Goal: Task Accomplishment & Management: Manage account settings

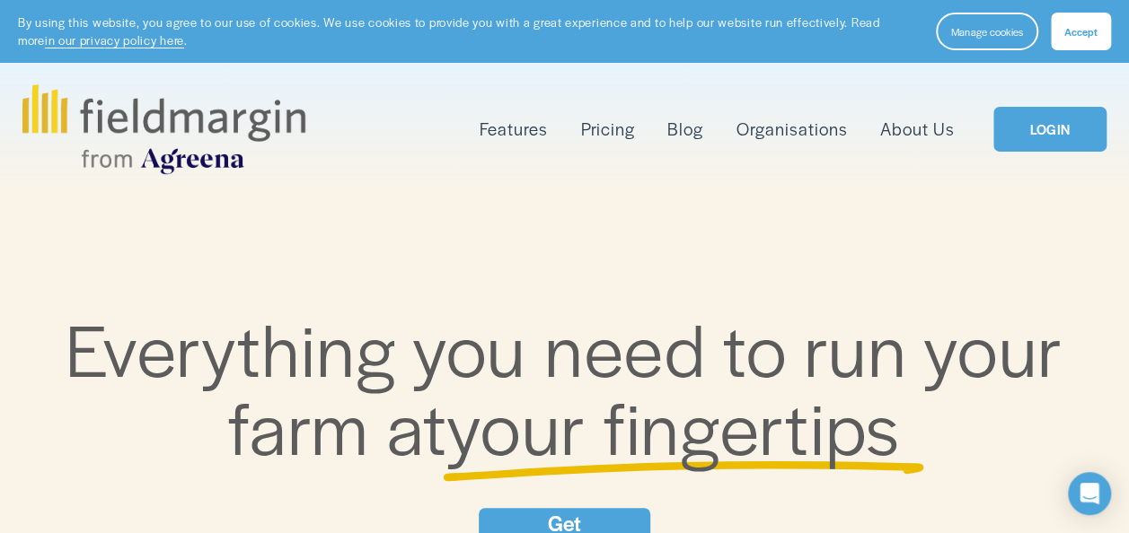
click at [1047, 129] on link "LOGIN" at bounding box center [1049, 130] width 113 height 46
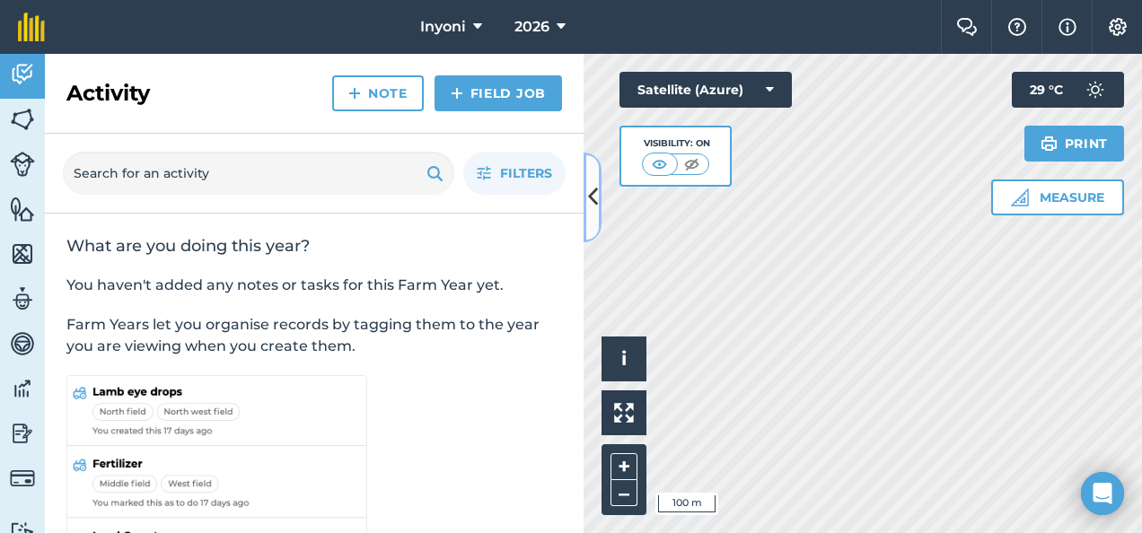
click at [592, 194] on icon at bounding box center [593, 196] width 10 height 31
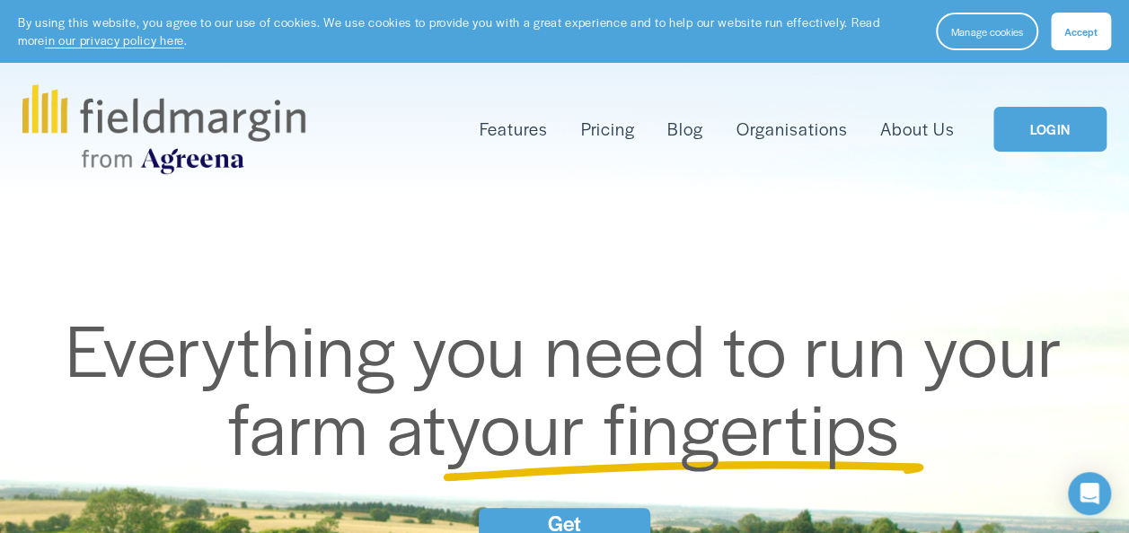
click at [1052, 131] on link "LOGIN" at bounding box center [1049, 130] width 113 height 46
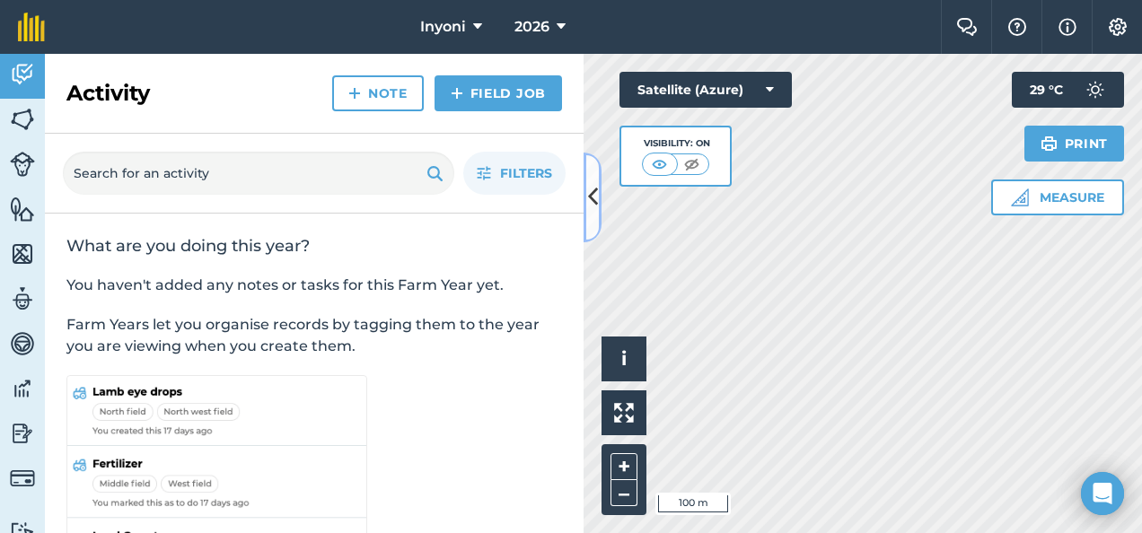
click at [592, 198] on icon at bounding box center [593, 196] width 10 height 31
click at [593, 194] on icon at bounding box center [593, 196] width 10 height 31
click at [593, 199] on icon at bounding box center [593, 196] width 10 height 31
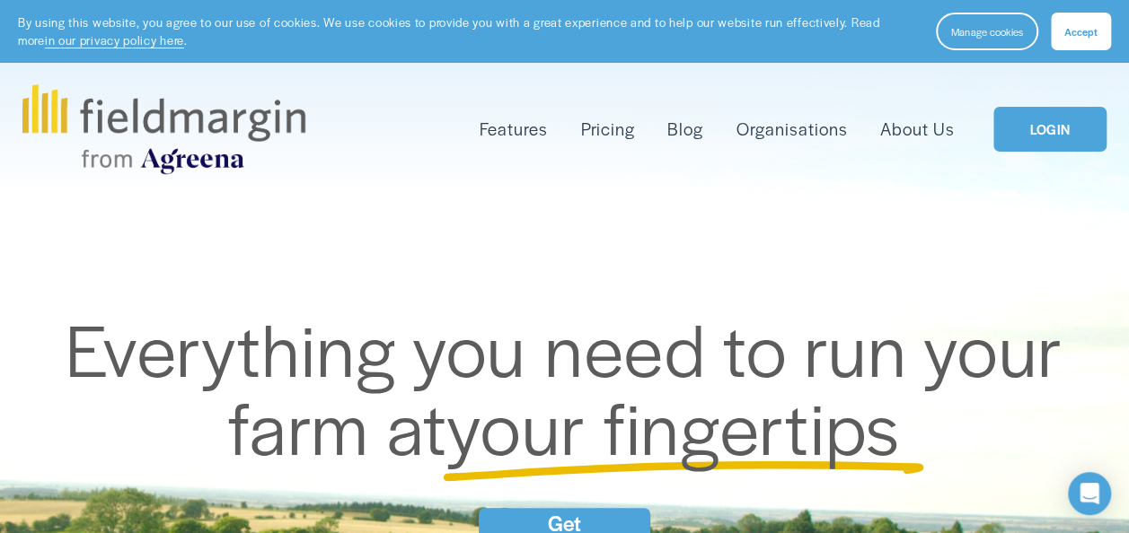
click at [1044, 133] on link "LOGIN" at bounding box center [1049, 130] width 113 height 46
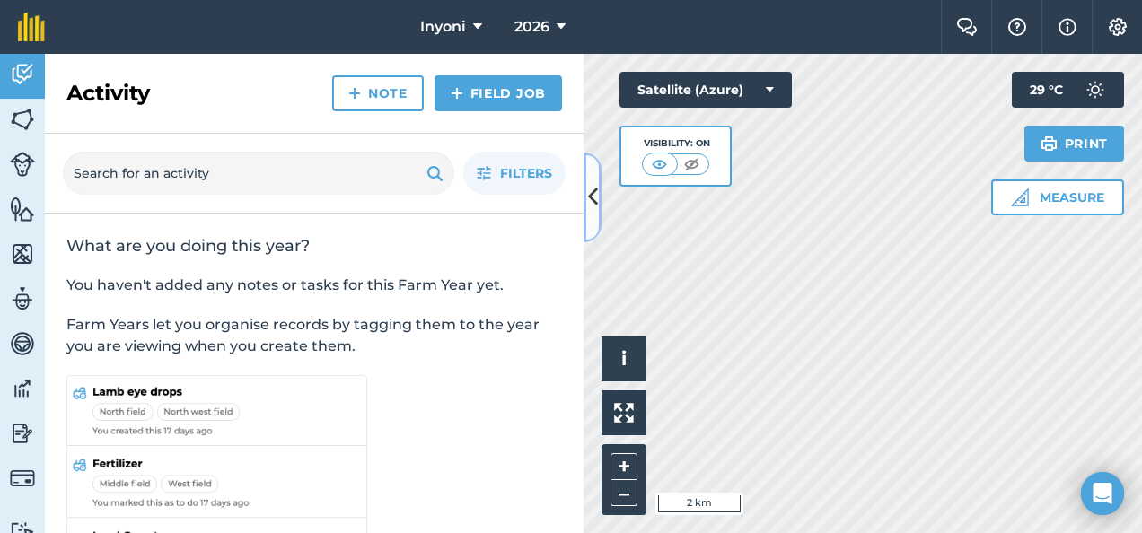
drag, startPoint x: 593, startPoint y: 190, endPoint x: 310, endPoint y: 219, distance: 284.3
click at [310, 219] on div "Activity Note Field Job Filters What are you doing this year? You haven't added…" at bounding box center [314, 294] width 539 height 480
click at [591, 196] on icon at bounding box center [593, 196] width 10 height 31
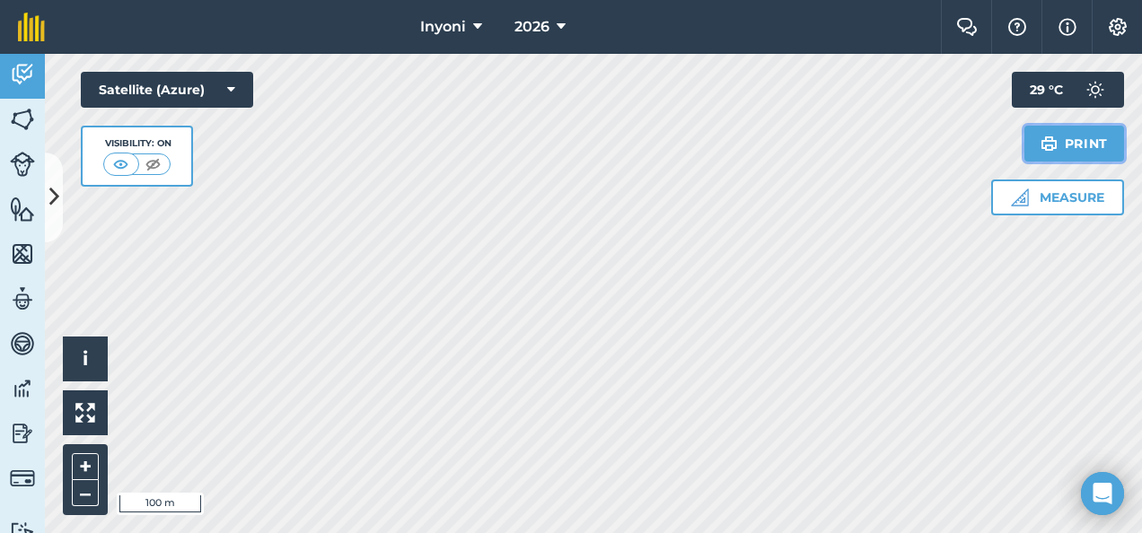
click at [1074, 138] on button "Print" at bounding box center [1075, 144] width 101 height 36
click at [1087, 143] on button "Print" at bounding box center [1075, 144] width 101 height 36
click at [50, 195] on icon at bounding box center [54, 196] width 10 height 31
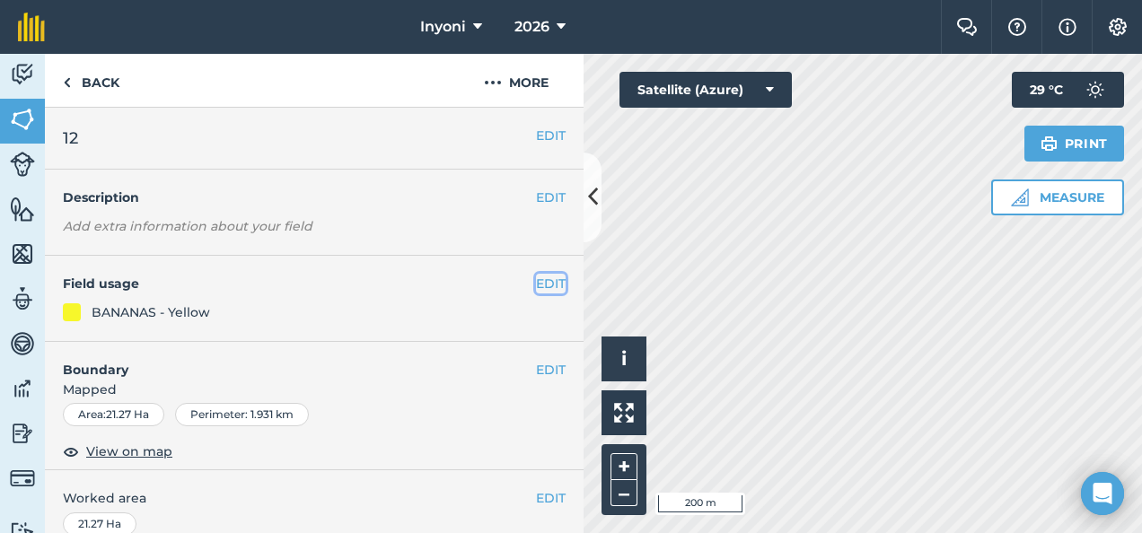
click at [540, 284] on button "EDIT" at bounding box center [551, 284] width 30 height 20
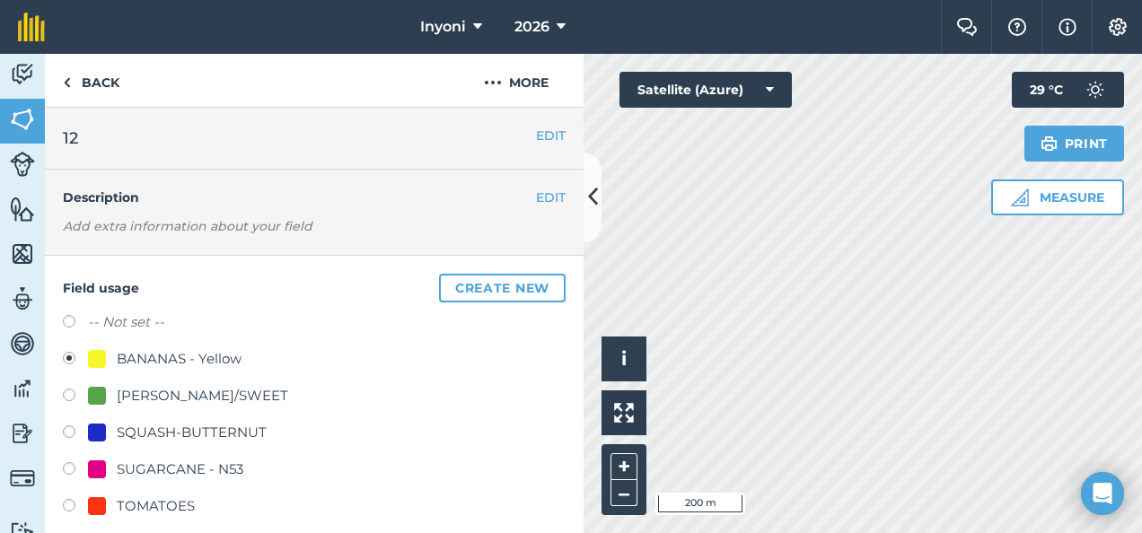
click at [70, 394] on label at bounding box center [75, 398] width 25 height 18
radio input "true"
radio input "false"
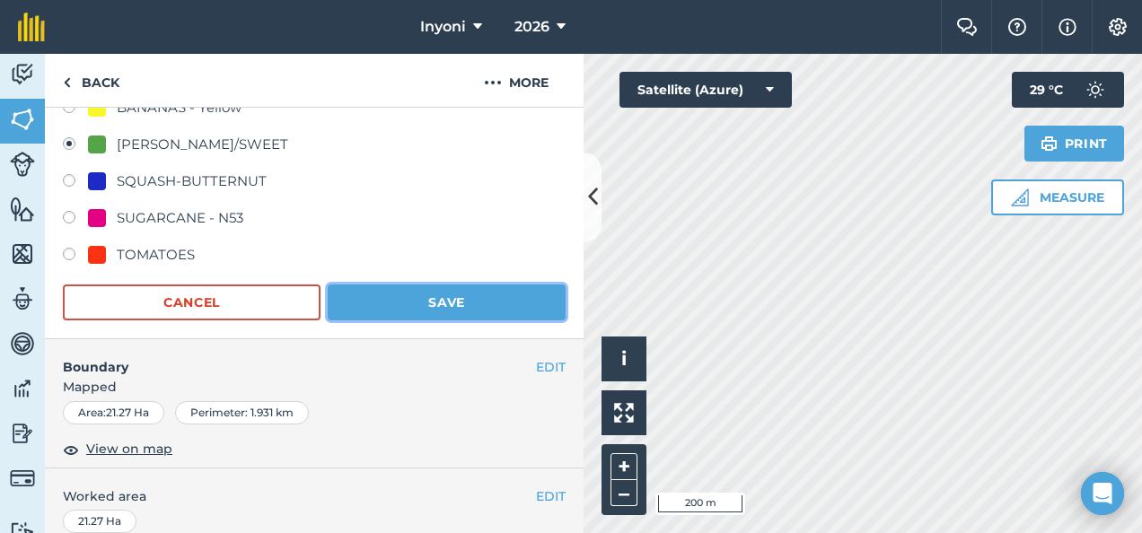
click at [448, 303] on button "Save" at bounding box center [447, 303] width 238 height 36
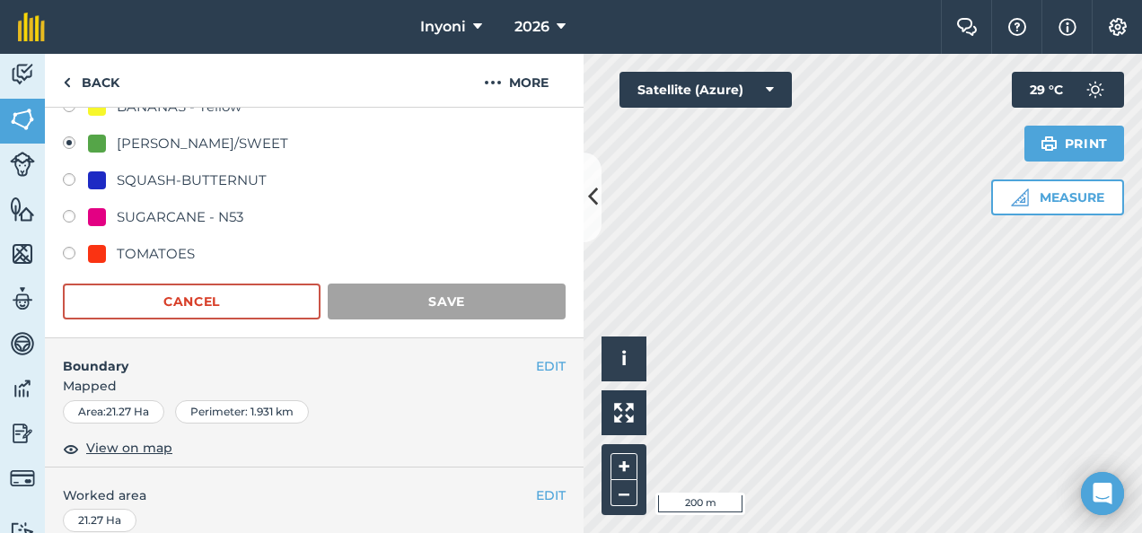
scroll to position [253, 0]
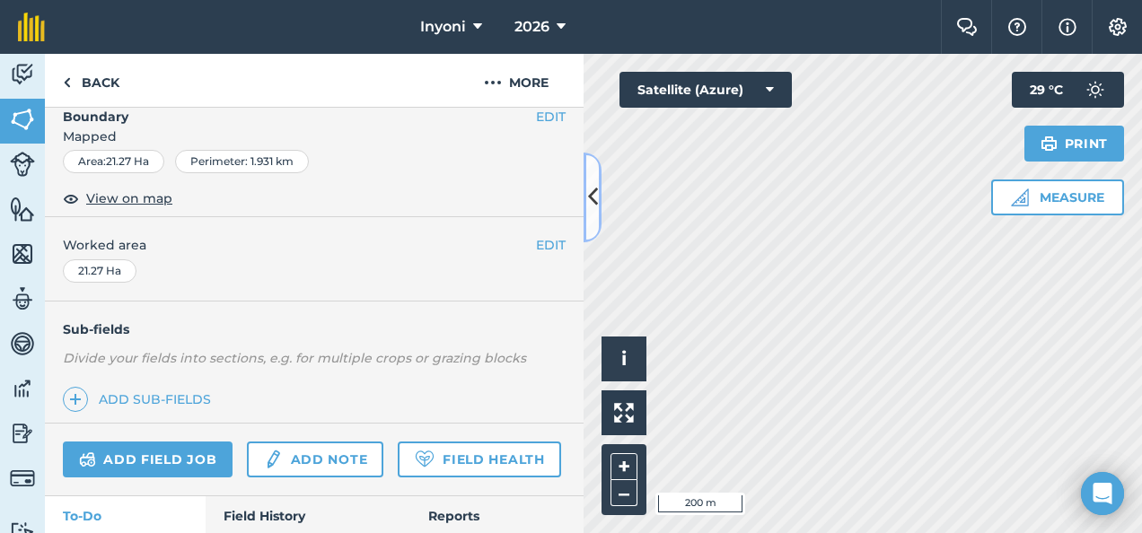
click at [592, 189] on icon at bounding box center [593, 196] width 10 height 31
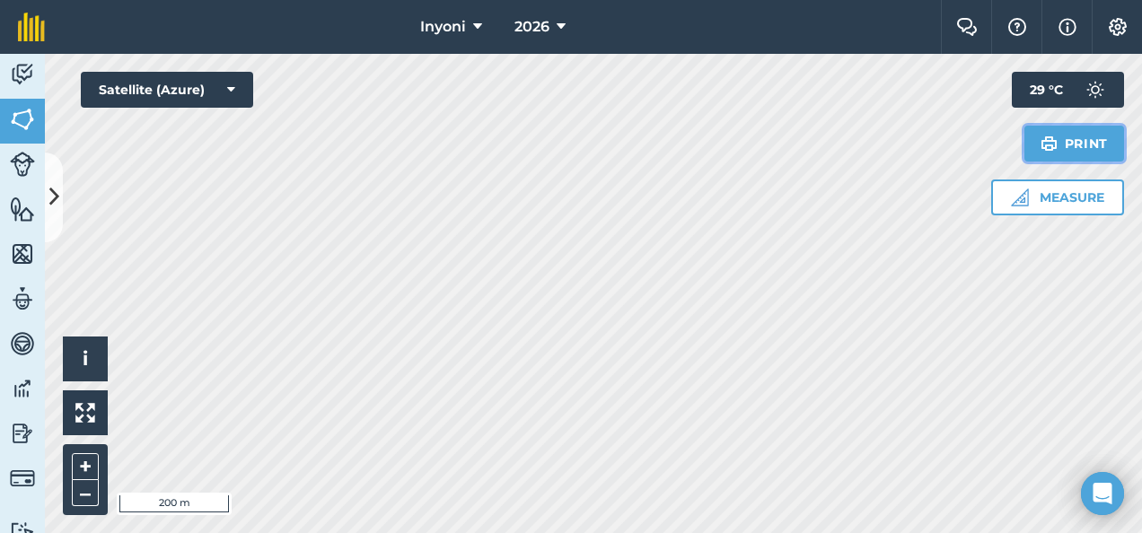
click at [1092, 144] on button "Print" at bounding box center [1075, 144] width 101 height 36
click at [56, 199] on icon at bounding box center [54, 196] width 10 height 31
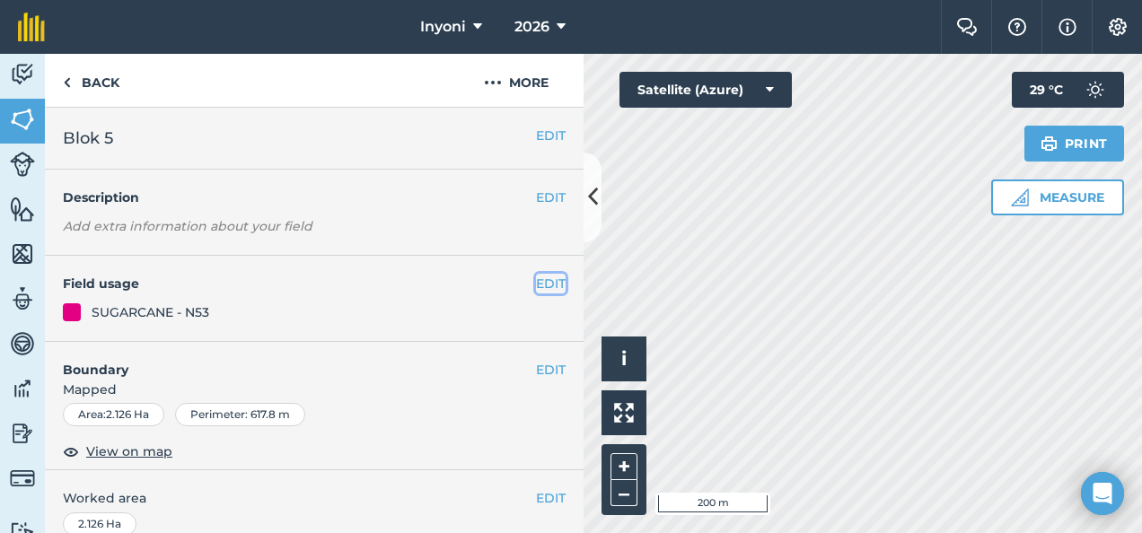
click at [536, 278] on button "EDIT" at bounding box center [551, 284] width 30 height 20
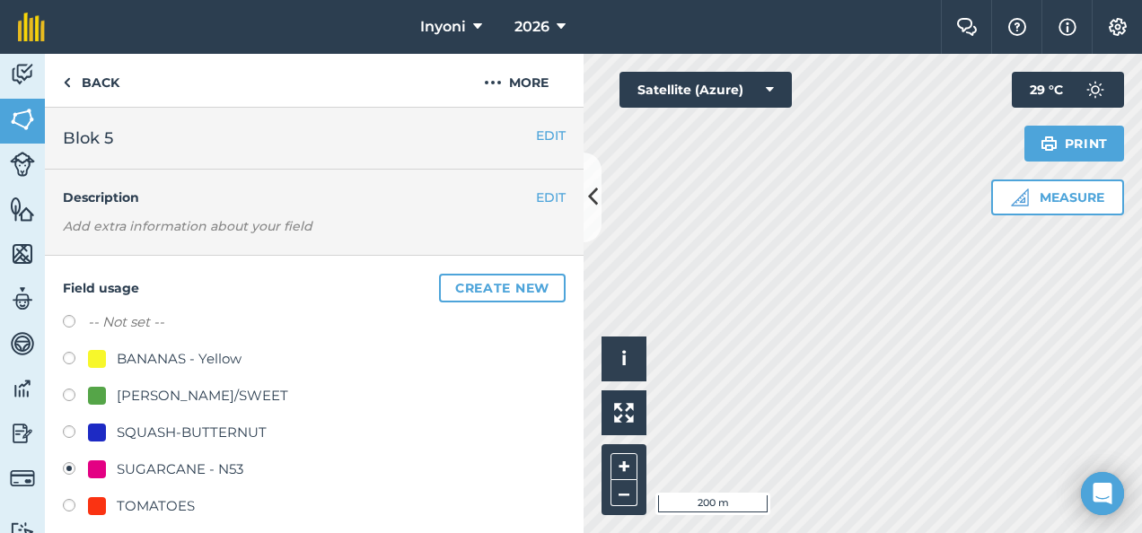
click at [67, 393] on label at bounding box center [75, 398] width 25 height 18
radio input "true"
radio input "false"
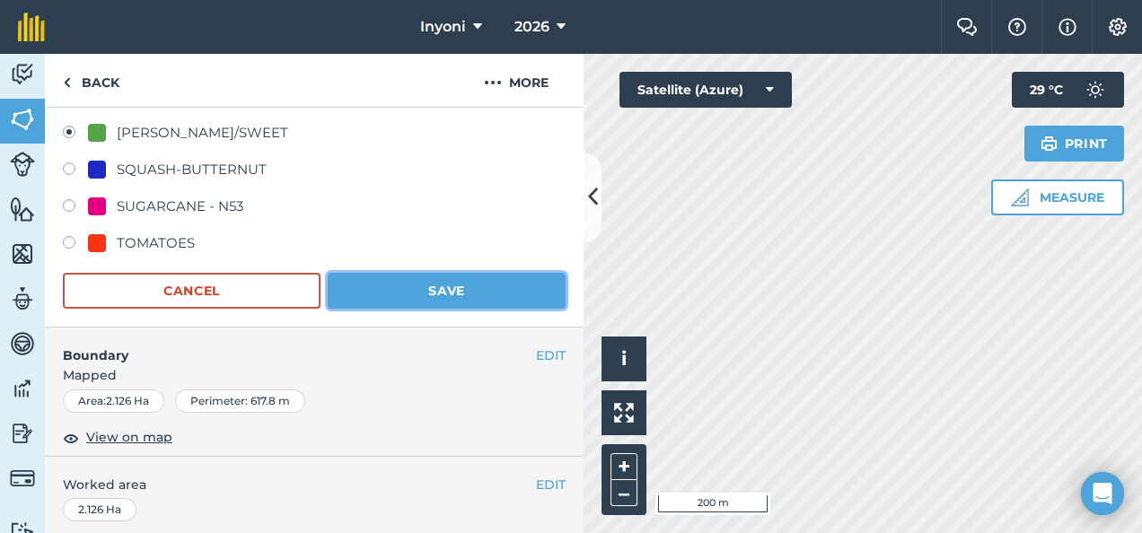
click at [447, 289] on button "Save" at bounding box center [447, 291] width 238 height 36
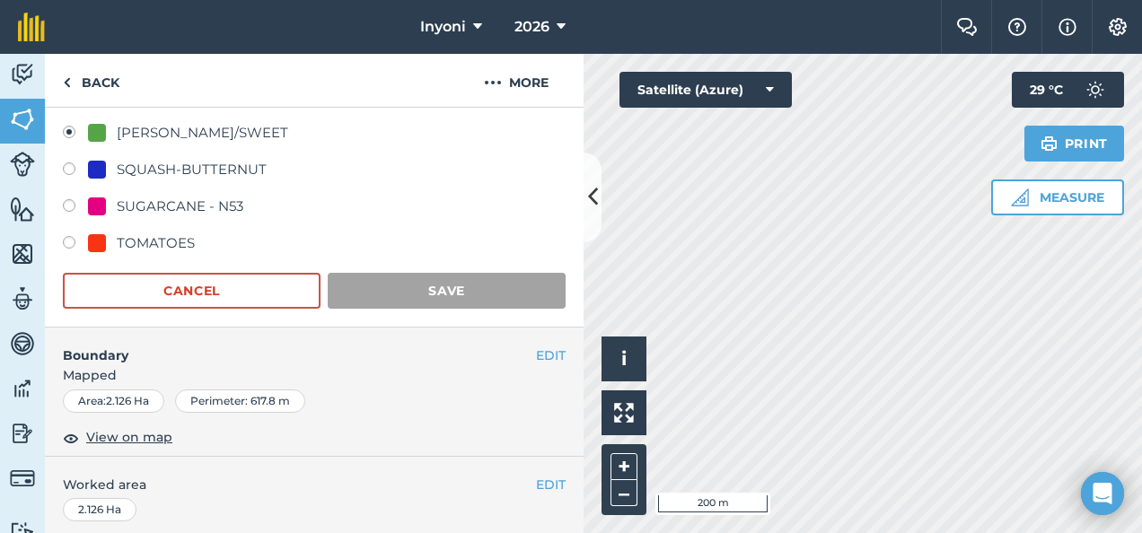
scroll to position [264, 0]
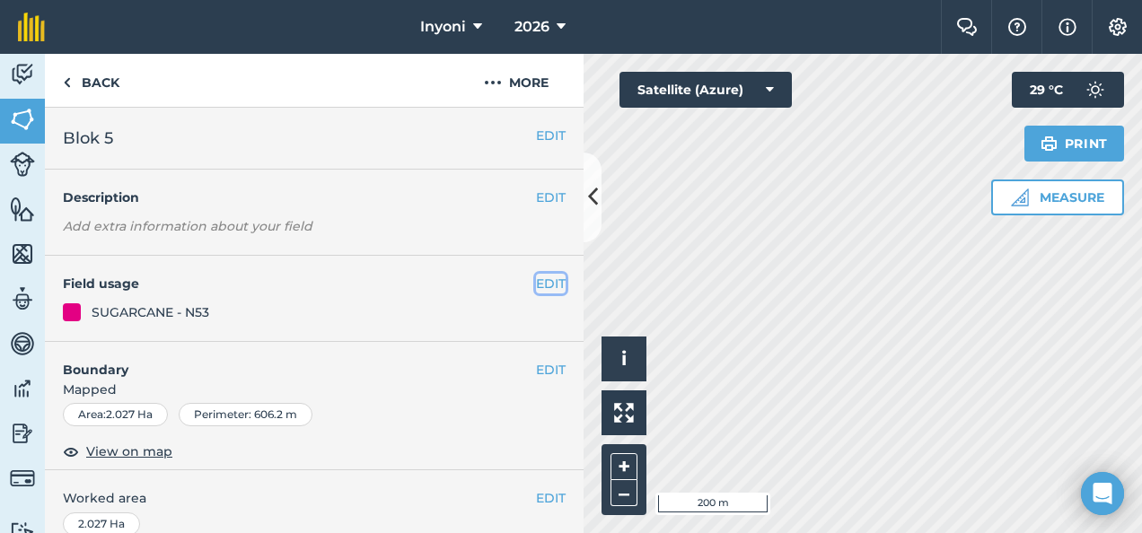
click at [539, 282] on button "EDIT" at bounding box center [551, 284] width 30 height 20
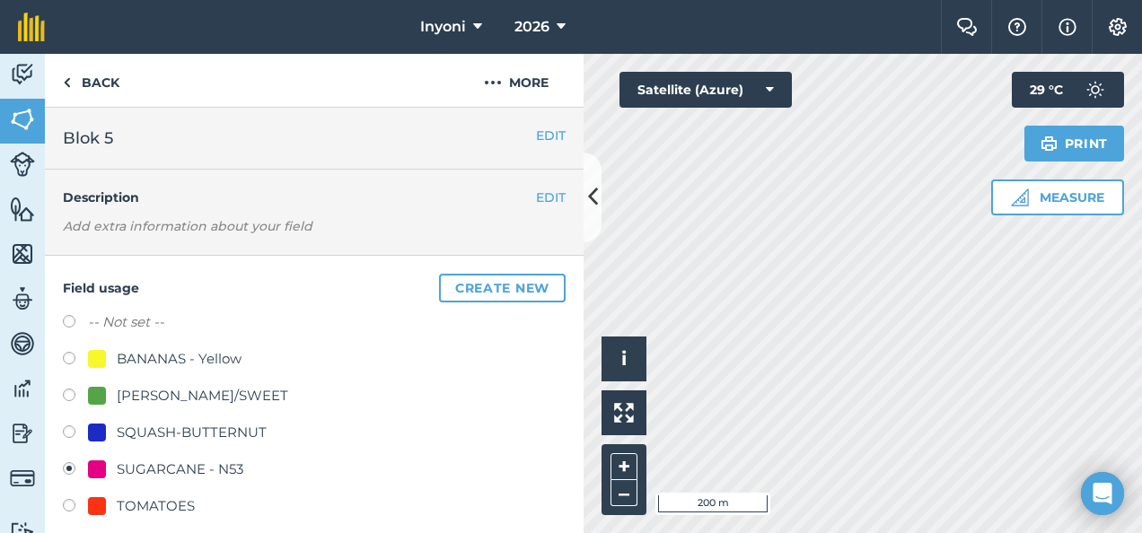
click at [69, 392] on label at bounding box center [75, 398] width 25 height 18
radio input "true"
radio input "false"
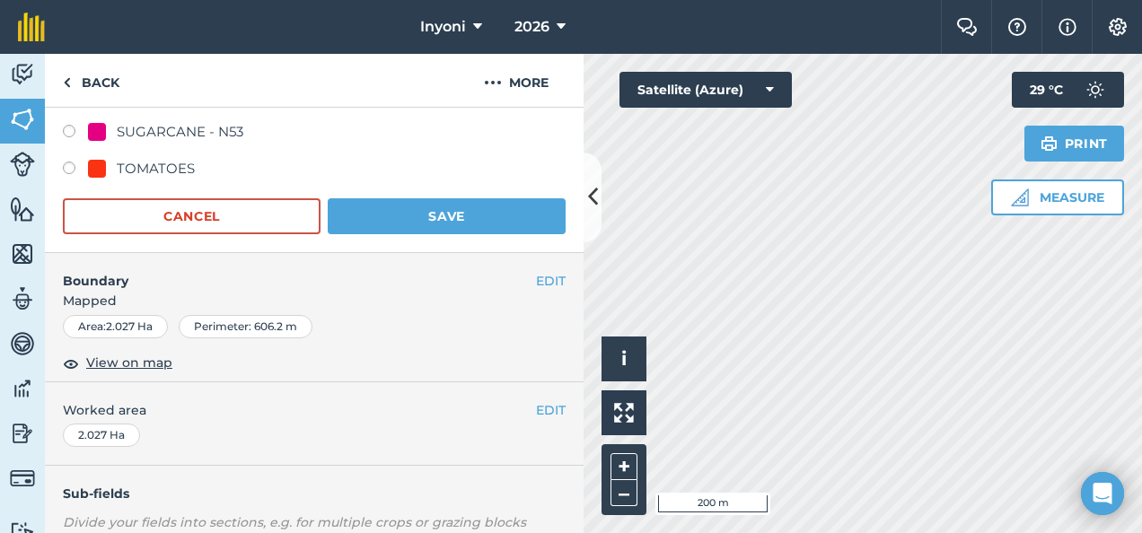
scroll to position [339, 0]
click at [463, 215] on button "Save" at bounding box center [447, 216] width 238 height 36
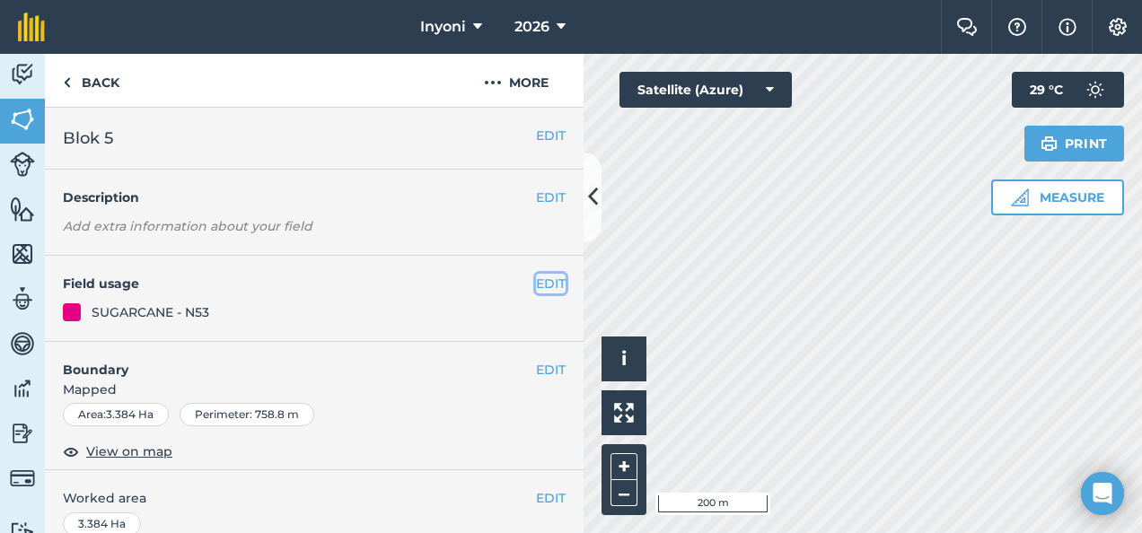
click at [538, 280] on button "EDIT" at bounding box center [551, 284] width 30 height 20
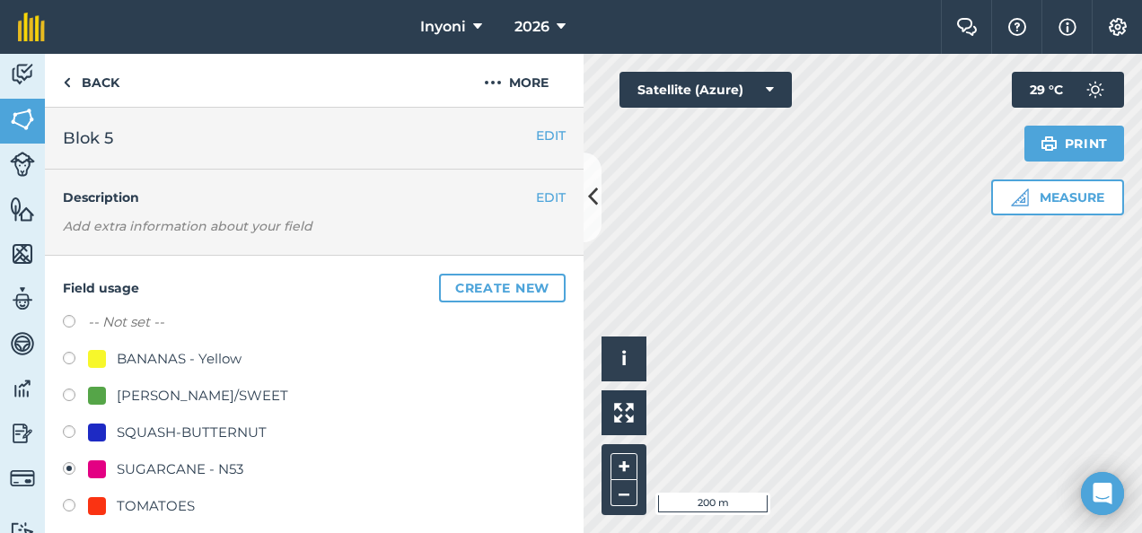
click at [66, 394] on label at bounding box center [75, 398] width 25 height 18
radio input "true"
radio input "false"
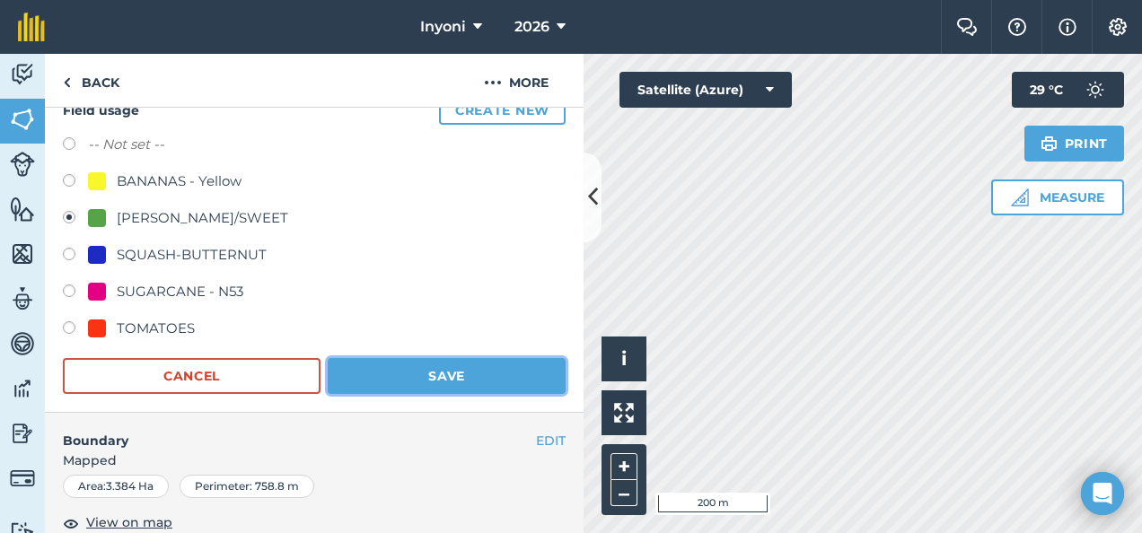
click at [427, 380] on button "Save" at bounding box center [447, 376] width 238 height 36
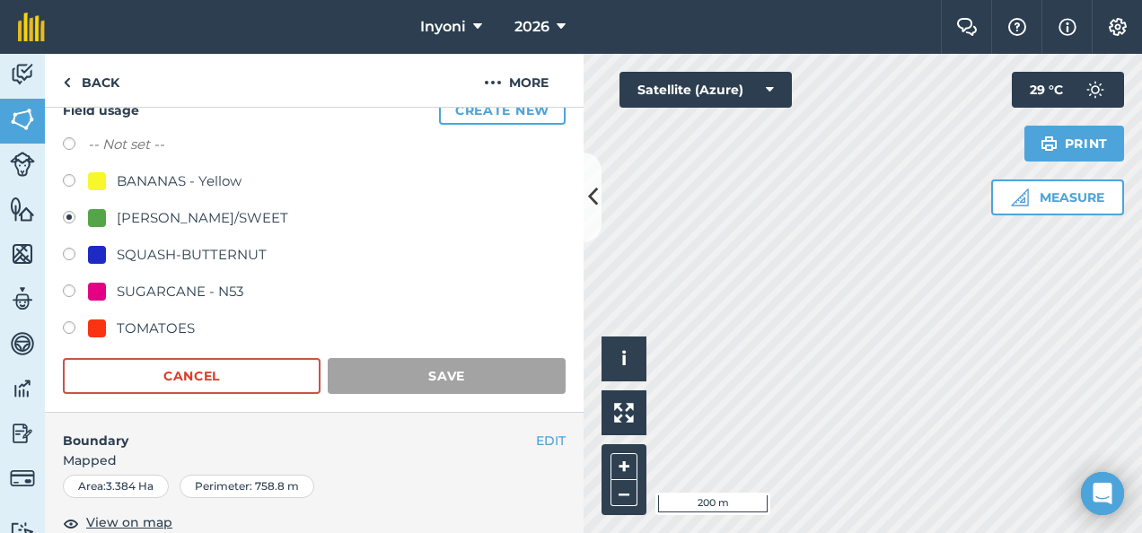
scroll to position [179, 0]
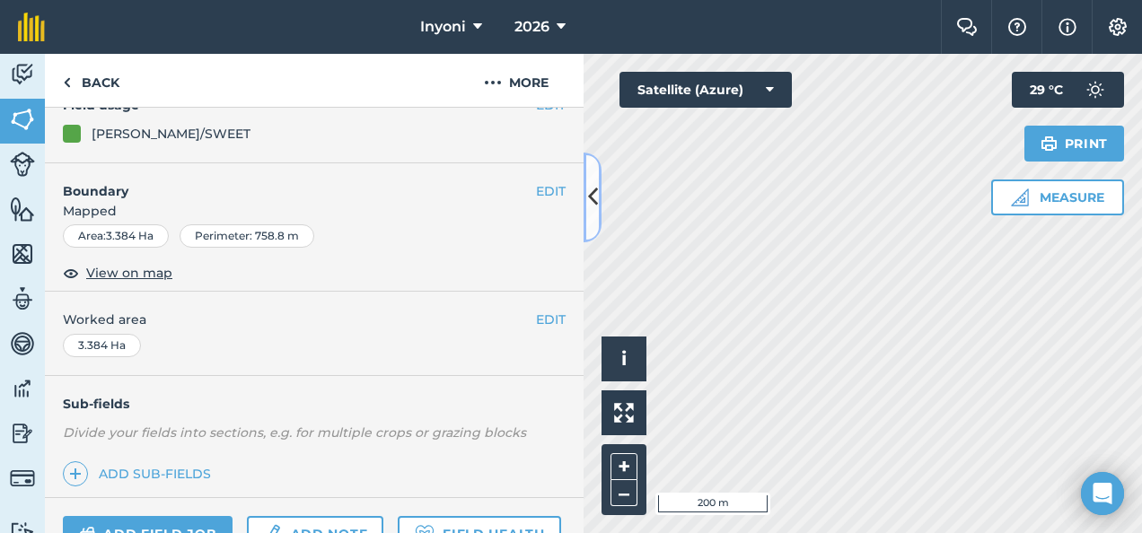
click at [595, 197] on icon at bounding box center [593, 196] width 10 height 31
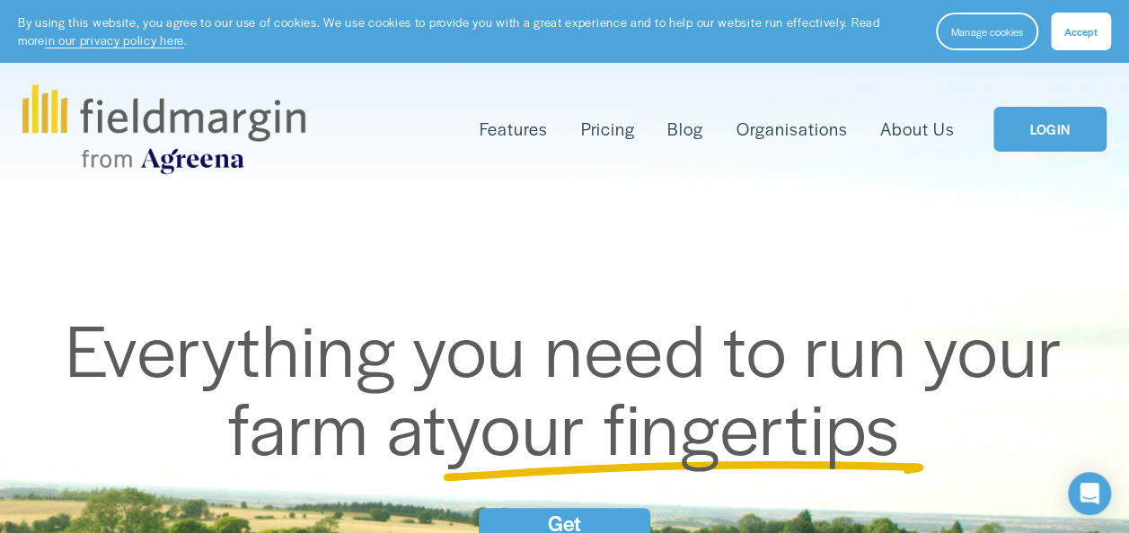
drag, startPoint x: 0, startPoint y: 0, endPoint x: 1055, endPoint y: 130, distance: 1063.2
click at [1055, 130] on link "LOGIN" at bounding box center [1049, 130] width 113 height 46
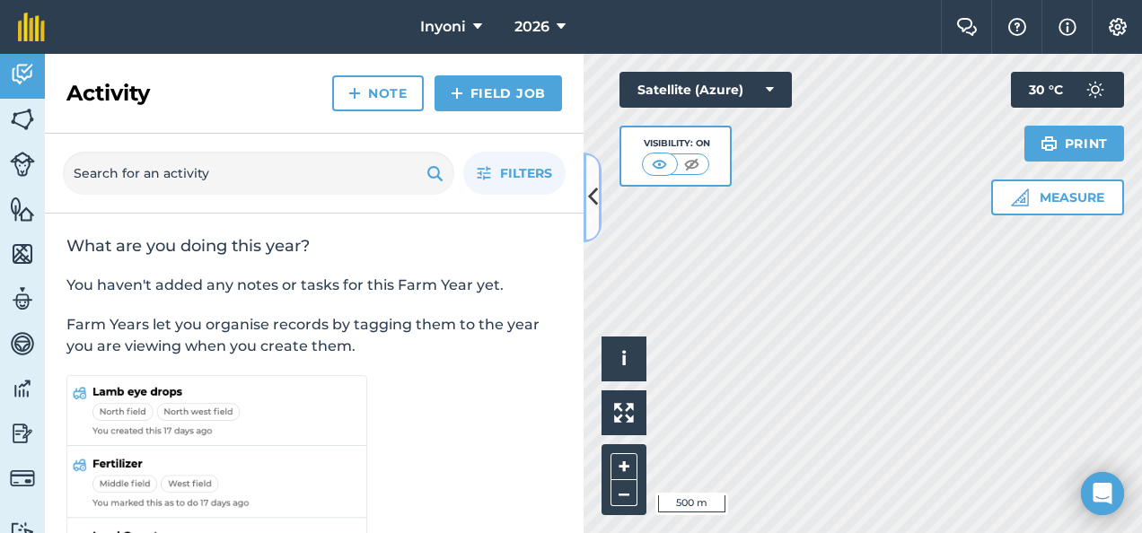
click at [595, 196] on icon at bounding box center [593, 196] width 10 height 31
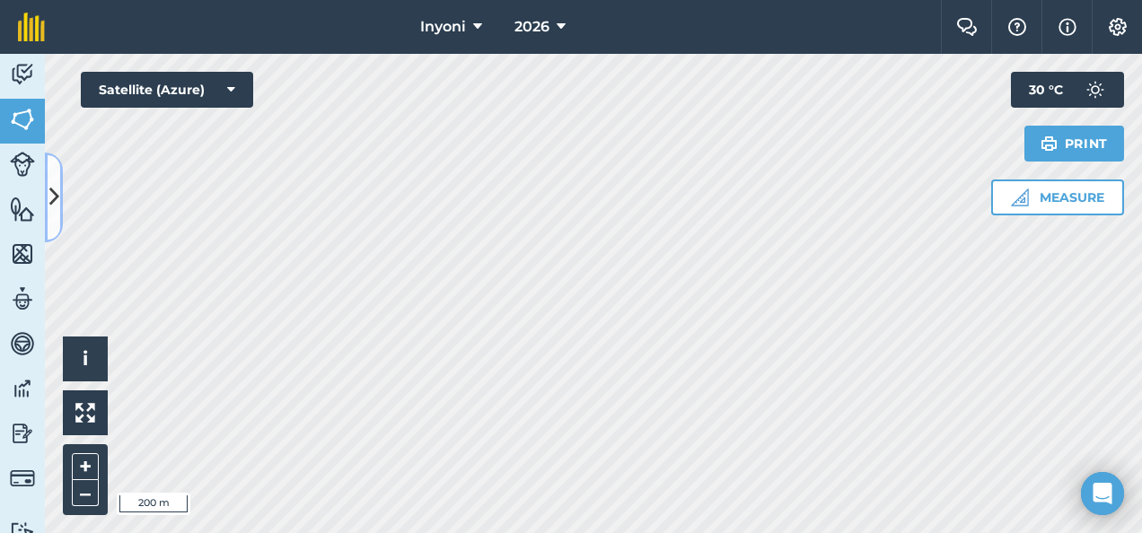
click at [54, 198] on icon at bounding box center [54, 196] width 10 height 31
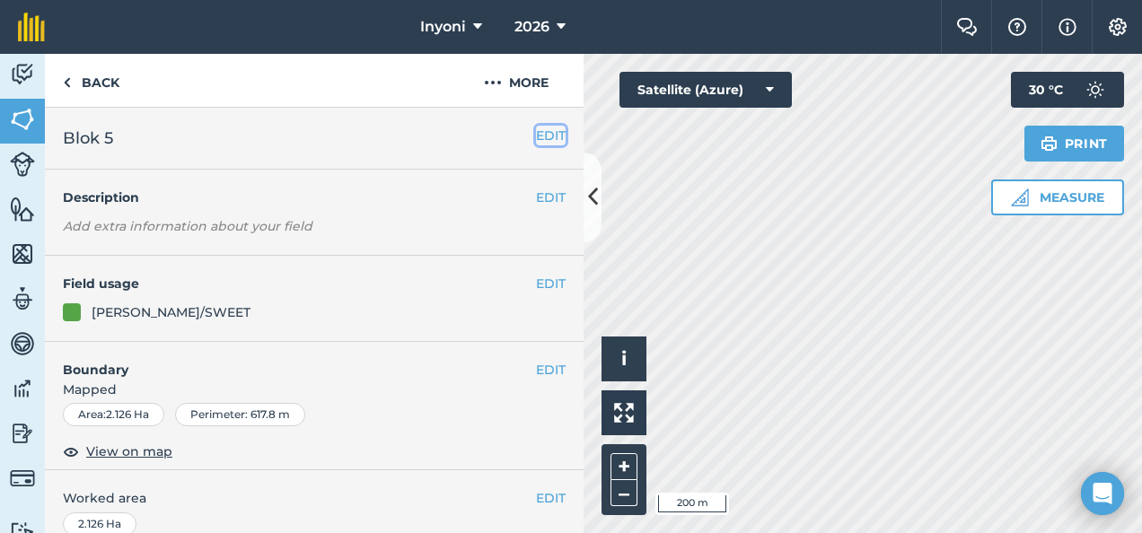
click at [544, 136] on button "EDIT" at bounding box center [551, 136] width 30 height 20
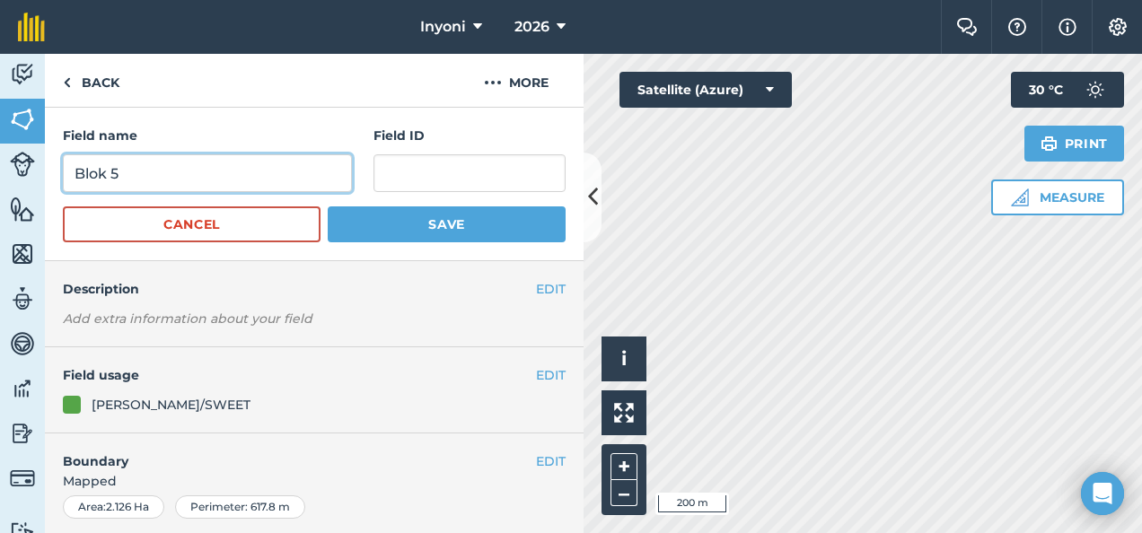
click at [123, 175] on input "Blok 5" at bounding box center [207, 173] width 289 height 38
type input "Blok 4"
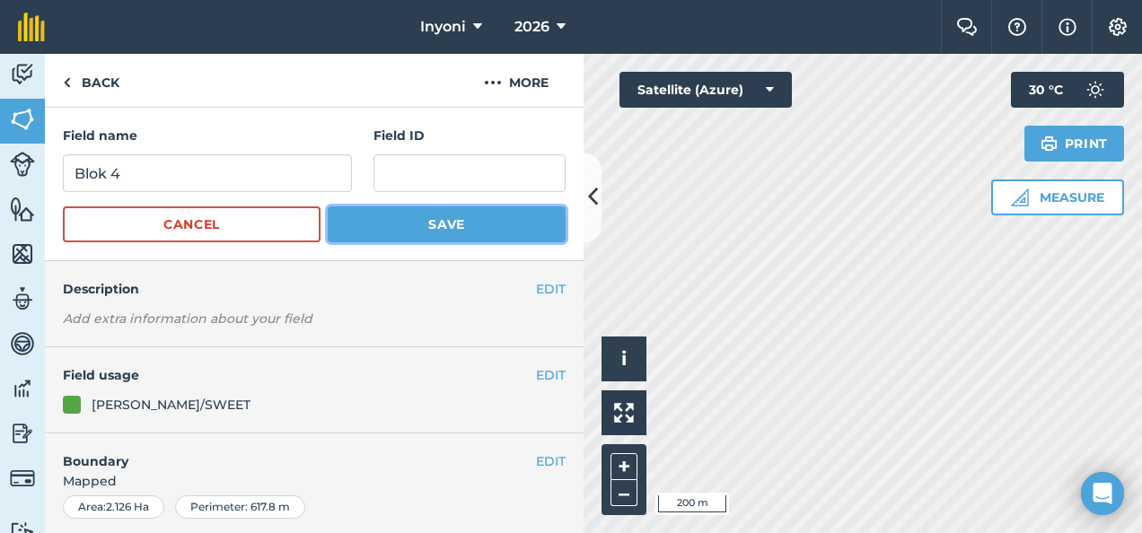
click at [453, 217] on button "Save" at bounding box center [447, 225] width 238 height 36
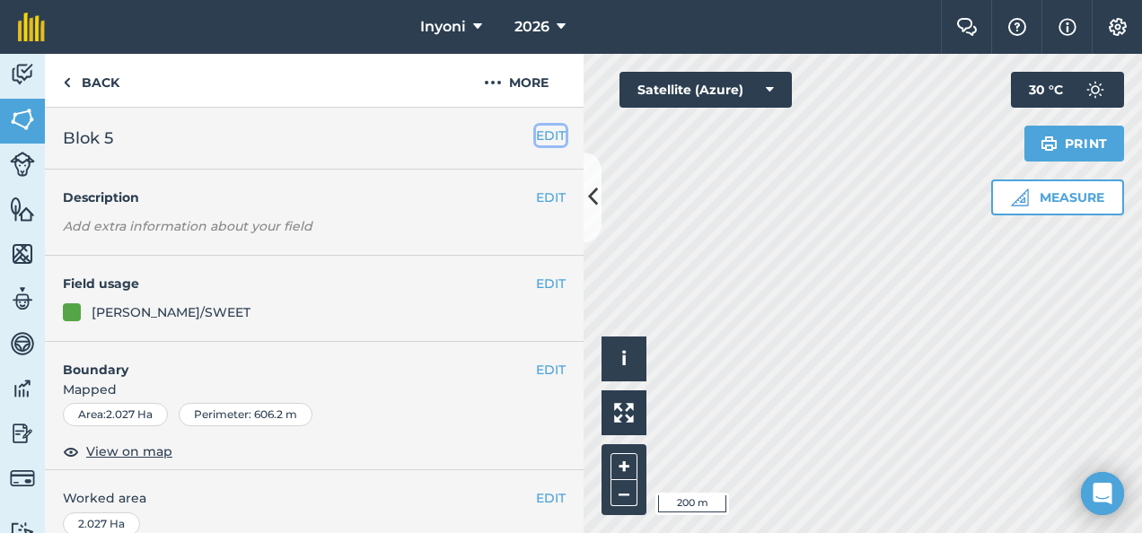
click at [536, 138] on button "EDIT" at bounding box center [551, 136] width 30 height 20
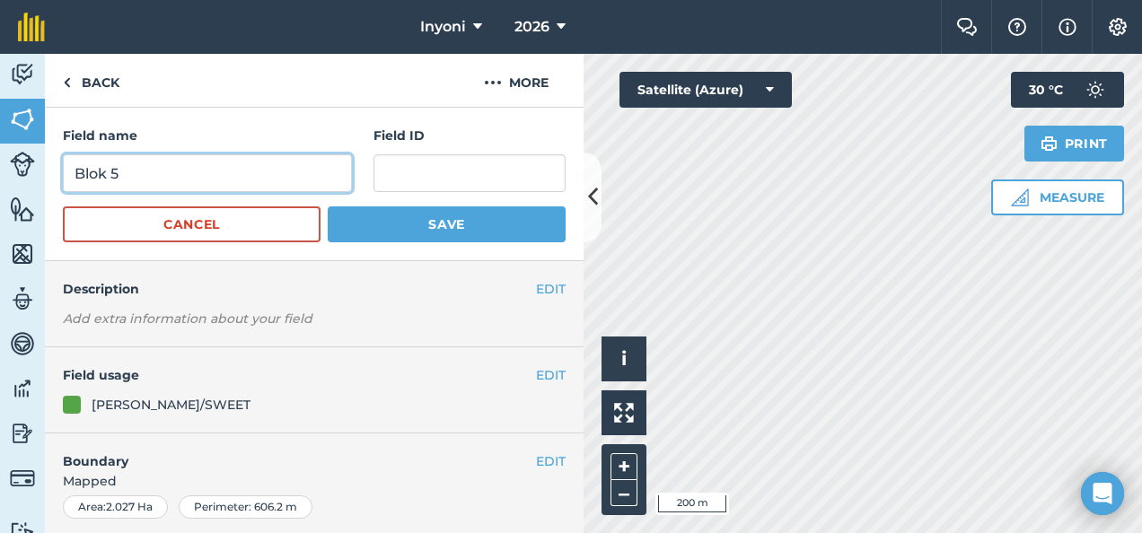
click at [127, 175] on input "Blok 5" at bounding box center [207, 173] width 289 height 38
type input "Blok 4"
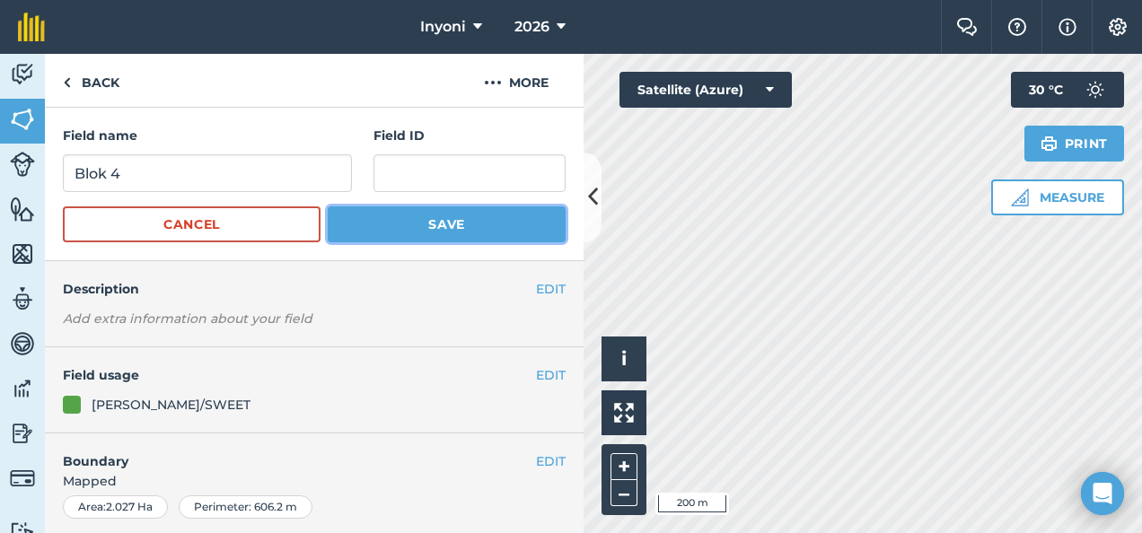
click at [454, 223] on button "Save" at bounding box center [447, 225] width 238 height 36
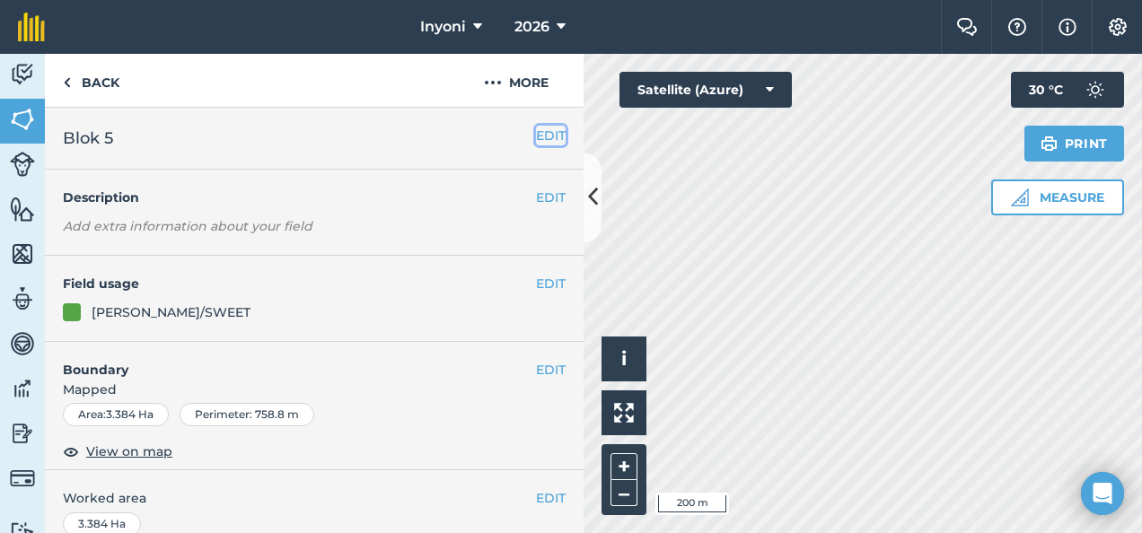
click at [536, 135] on button "EDIT" at bounding box center [551, 136] width 30 height 20
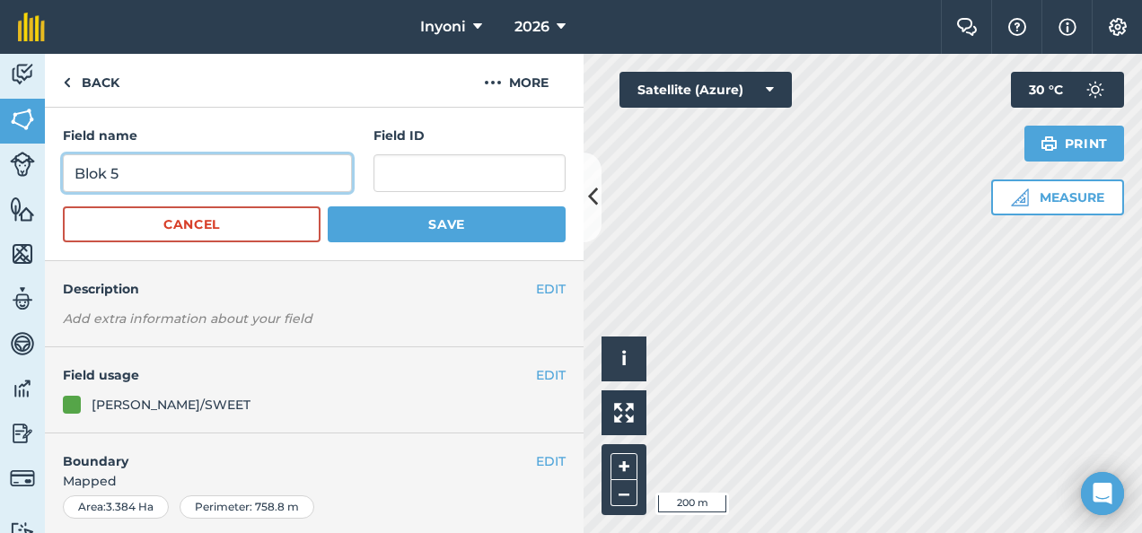
drag, startPoint x: 121, startPoint y: 171, endPoint x: 135, endPoint y: 173, distance: 13.7
click at [123, 171] on input "Blok 5" at bounding box center [207, 173] width 289 height 38
type input "Blok 4"
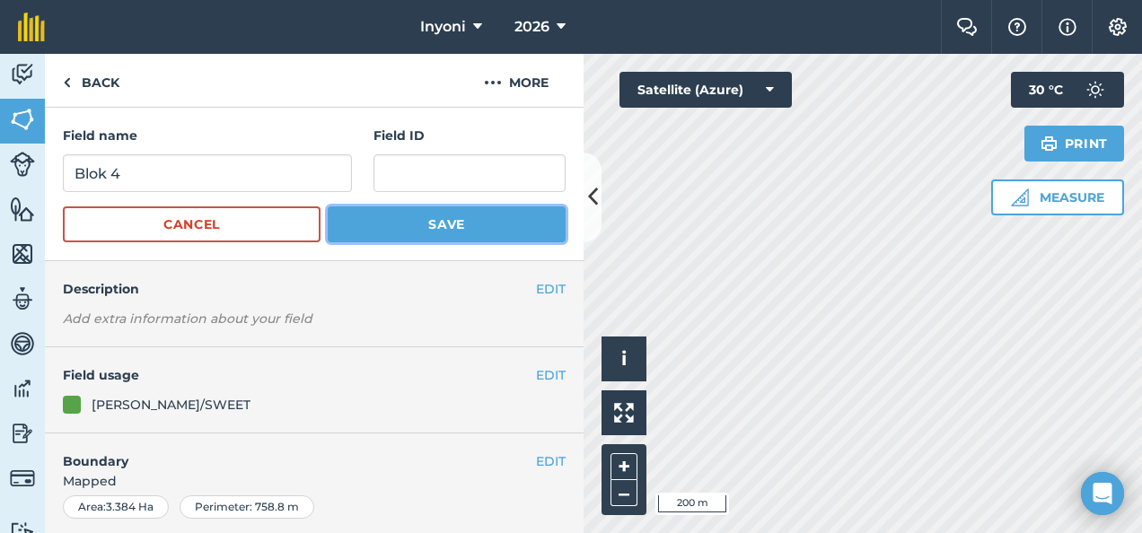
click at [436, 225] on button "Save" at bounding box center [447, 225] width 238 height 36
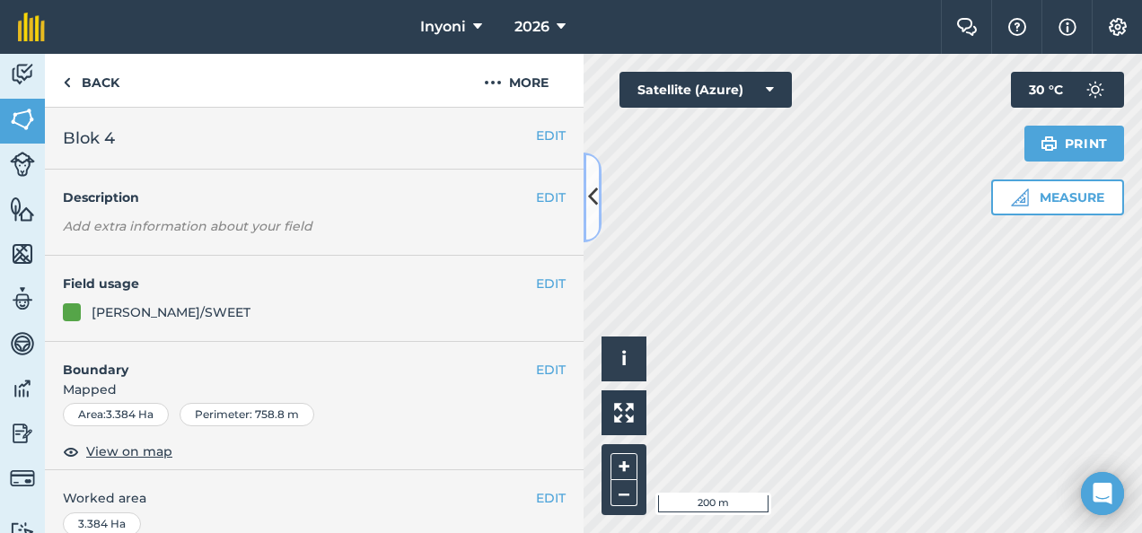
click at [592, 192] on icon at bounding box center [593, 196] width 10 height 31
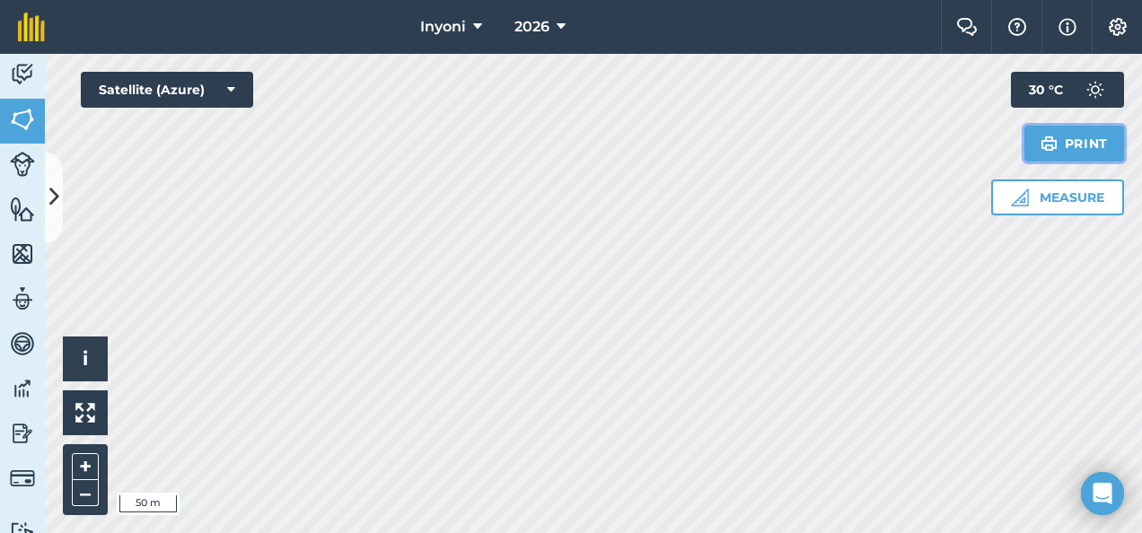
click at [1074, 142] on button "Print" at bounding box center [1075, 144] width 101 height 36
click at [1099, 487] on icon "Open Intercom Messenger" at bounding box center [1102, 493] width 21 height 23
click at [327, 40] on div "Inyoni 2026 Farm Chat Help Info Settings Inyoni - 2026 Reproduced with the perm…" at bounding box center [571, 266] width 1142 height 533
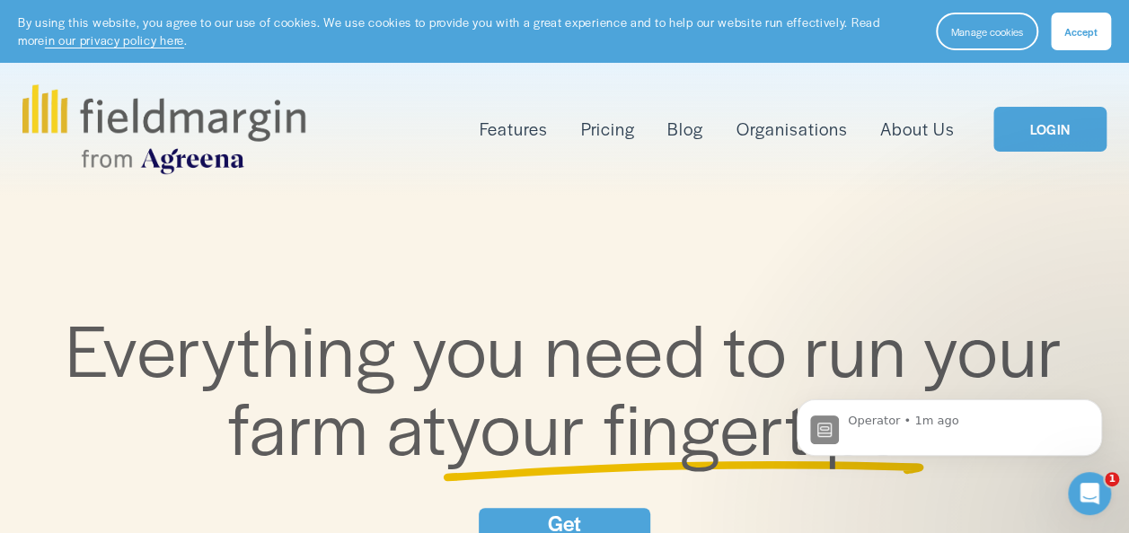
click at [1065, 129] on link "LOGIN" at bounding box center [1049, 130] width 113 height 46
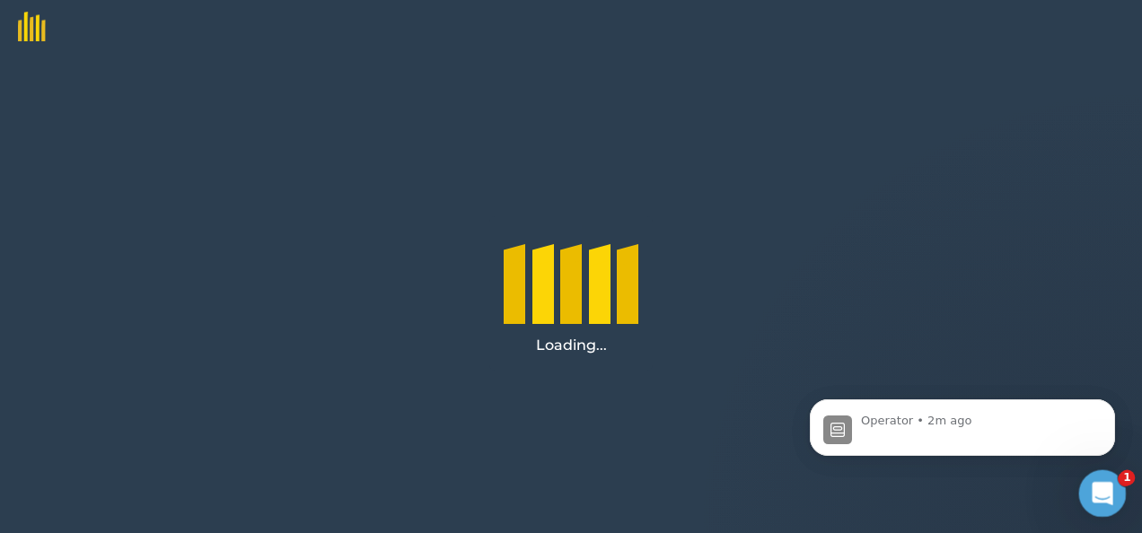
click at [1101, 486] on icon "Open Intercom Messenger" at bounding box center [1100, 491] width 13 height 14
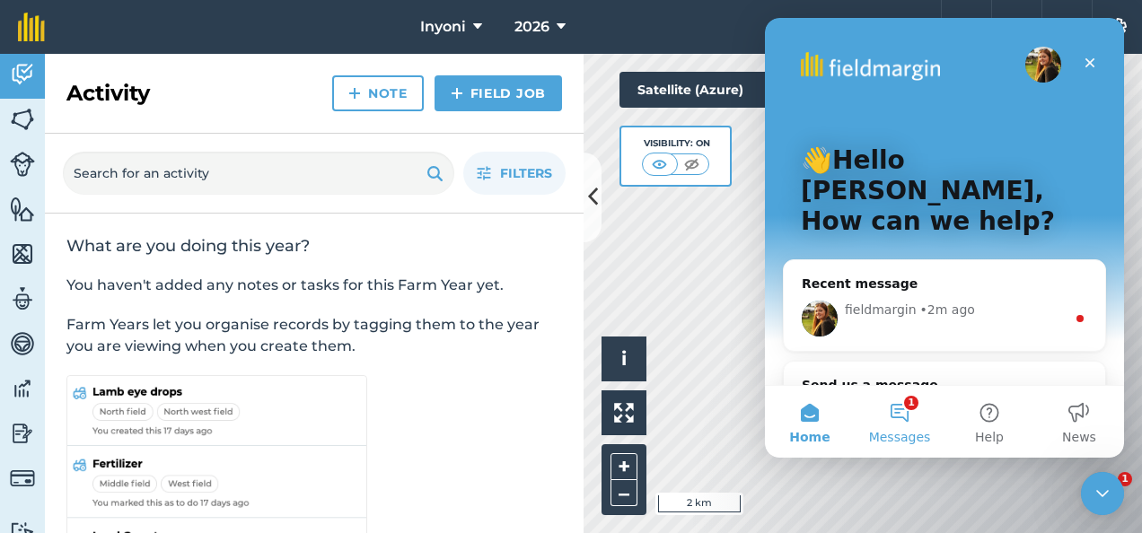
click at [902, 412] on button "1 Messages" at bounding box center [900, 422] width 90 height 72
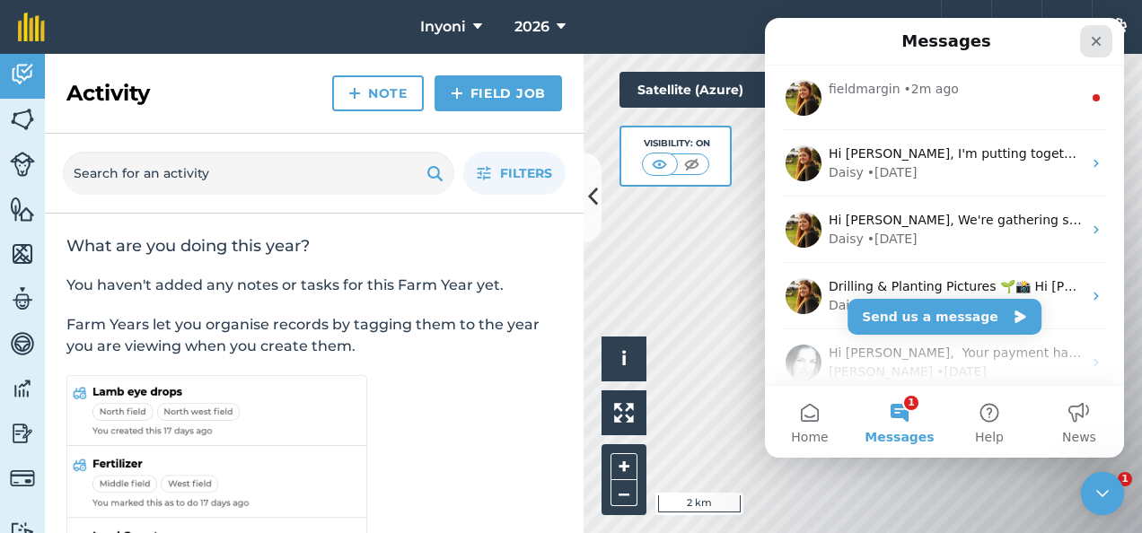
click at [1099, 38] on icon "Close" at bounding box center [1097, 42] width 10 height 10
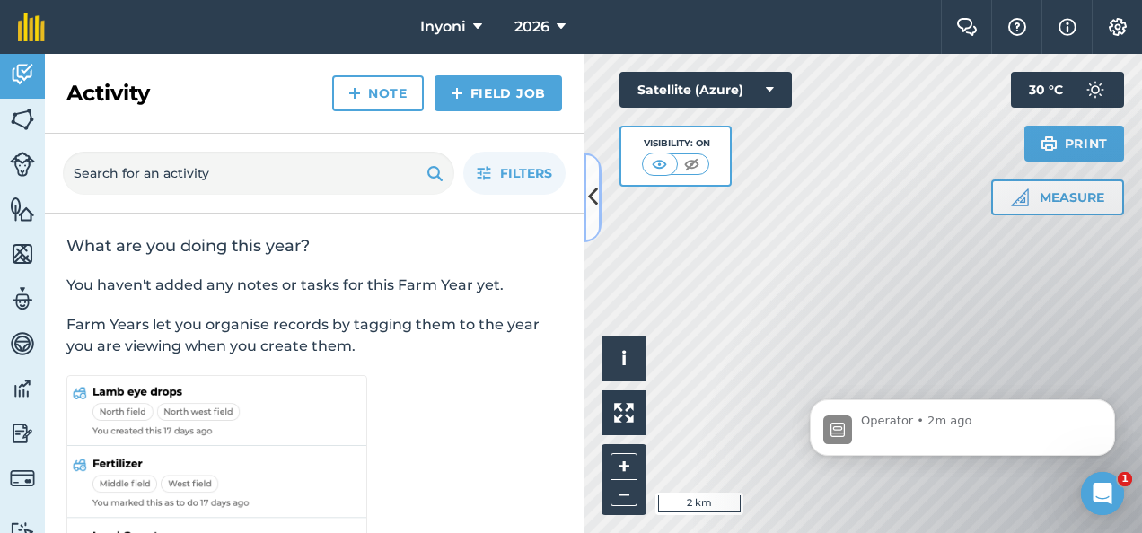
click at [594, 192] on icon at bounding box center [593, 196] width 10 height 31
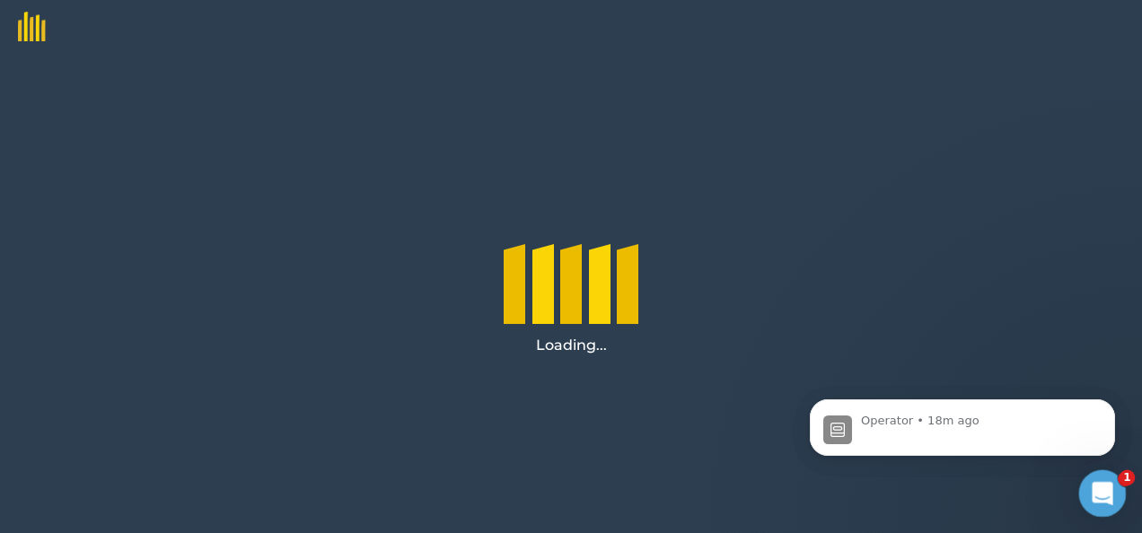
click at [1097, 488] on icon "Open Intercom Messenger" at bounding box center [1101, 492] width 30 height 30
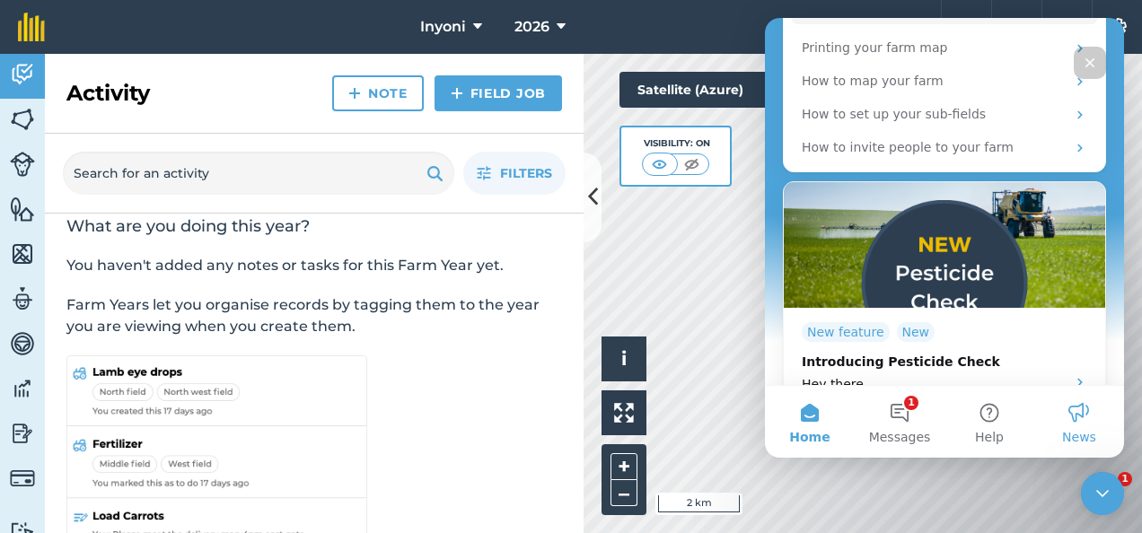
scroll to position [21, 0]
click at [812, 411] on button "Home" at bounding box center [810, 422] width 90 height 72
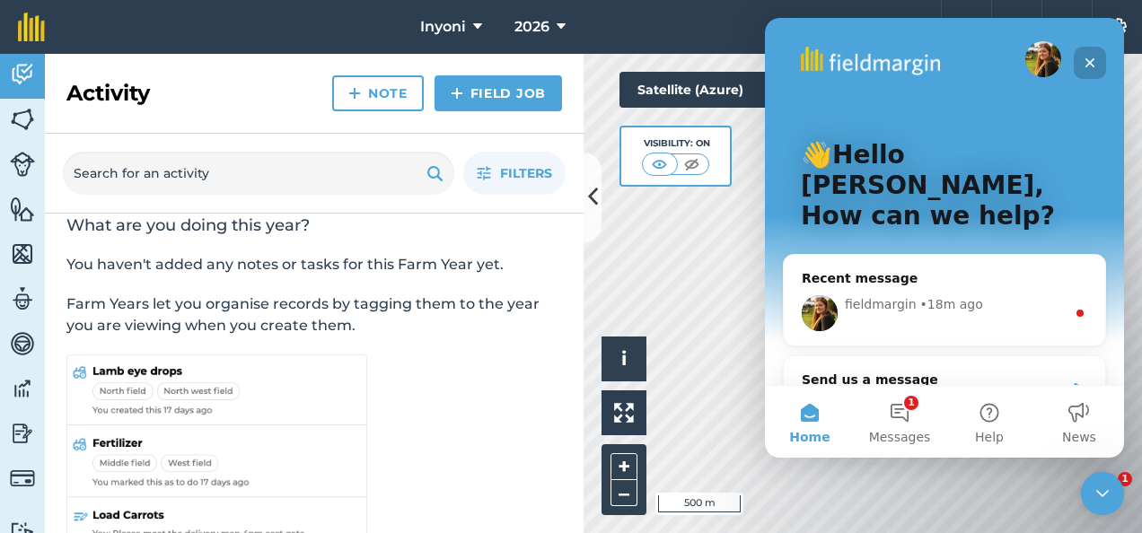
scroll to position [2, 0]
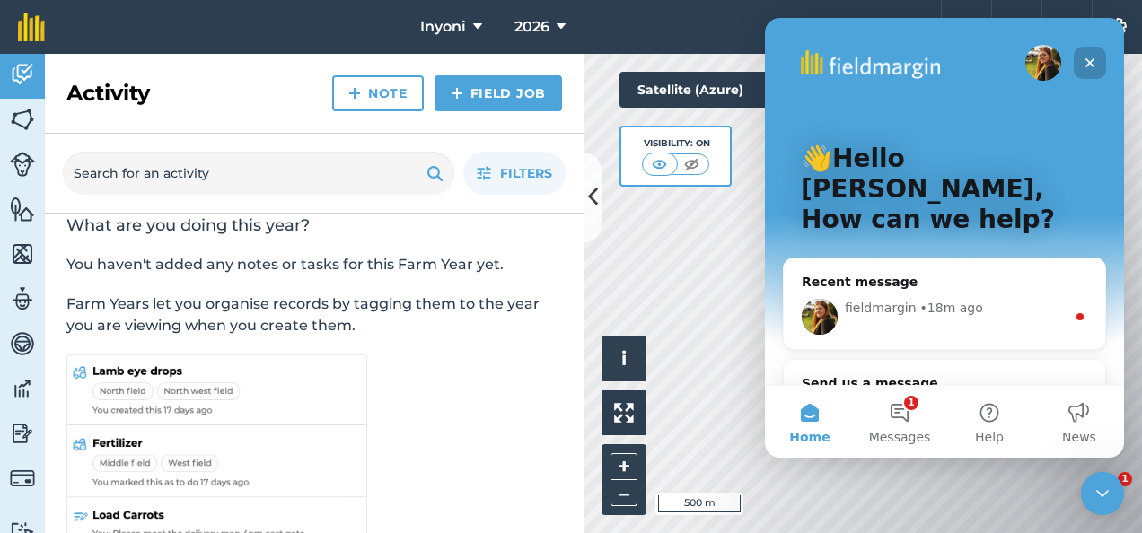
click at [1092, 60] on icon "Close" at bounding box center [1091, 63] width 10 height 10
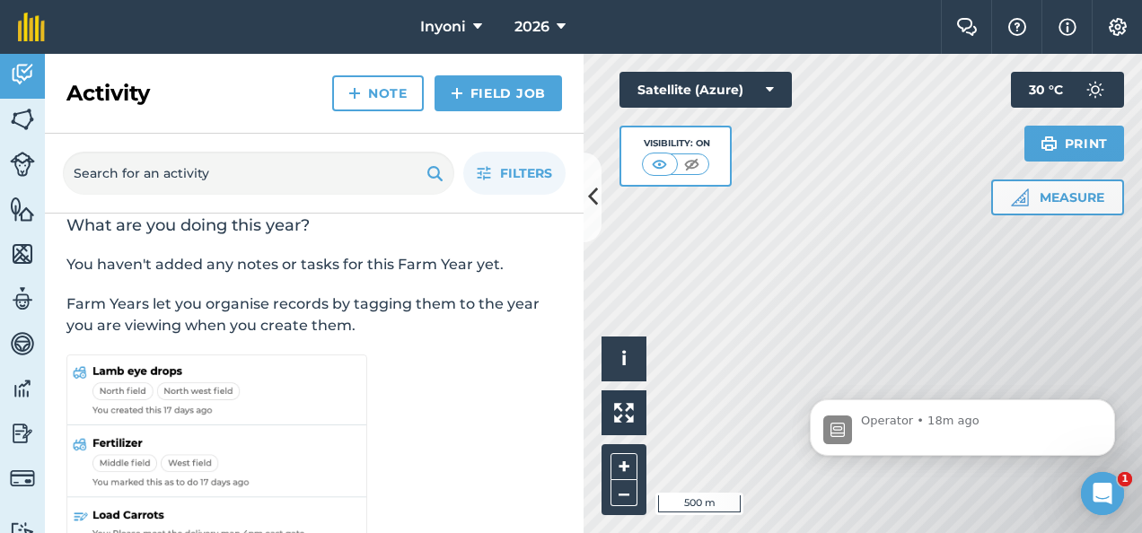
scroll to position [0, 0]
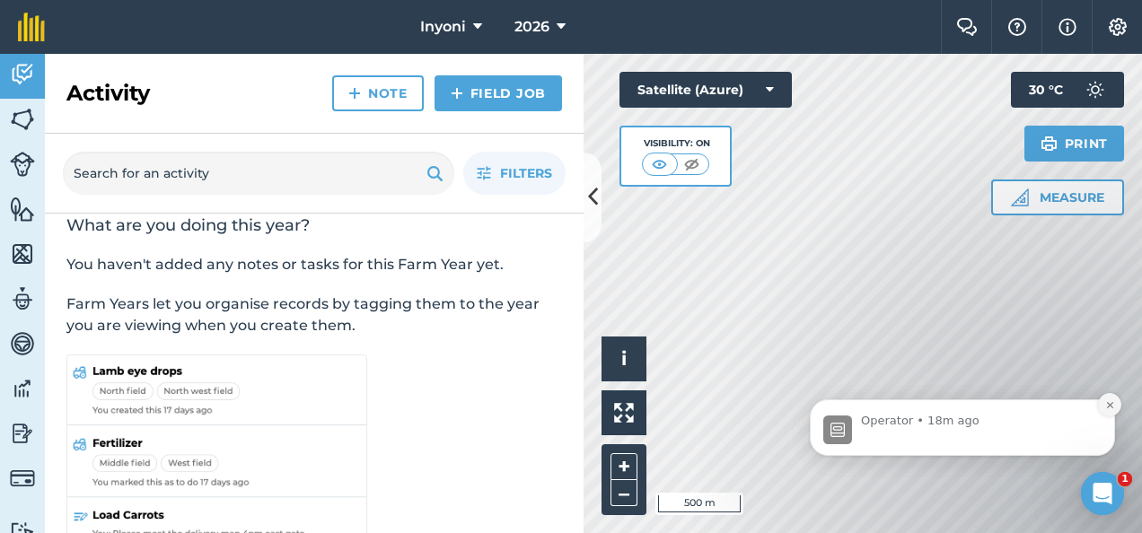
click at [1110, 405] on icon "Dismiss notification" at bounding box center [1109, 404] width 6 height 6
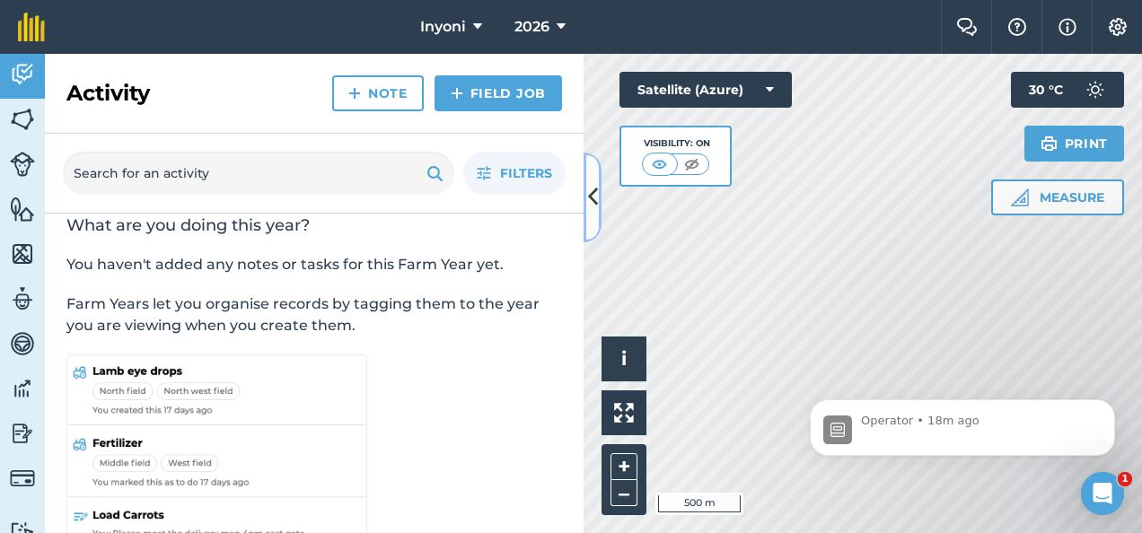
click at [592, 194] on icon at bounding box center [593, 196] width 10 height 31
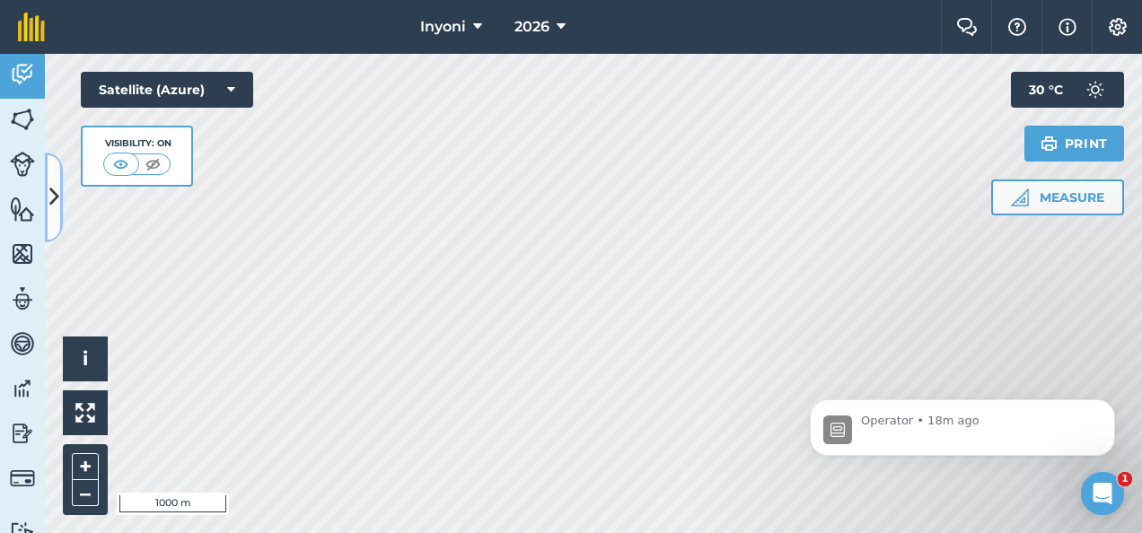
drag, startPoint x: 592, startPoint y: 194, endPoint x: 48, endPoint y: 190, distance: 543.3
click at [48, 190] on button at bounding box center [54, 198] width 18 height 90
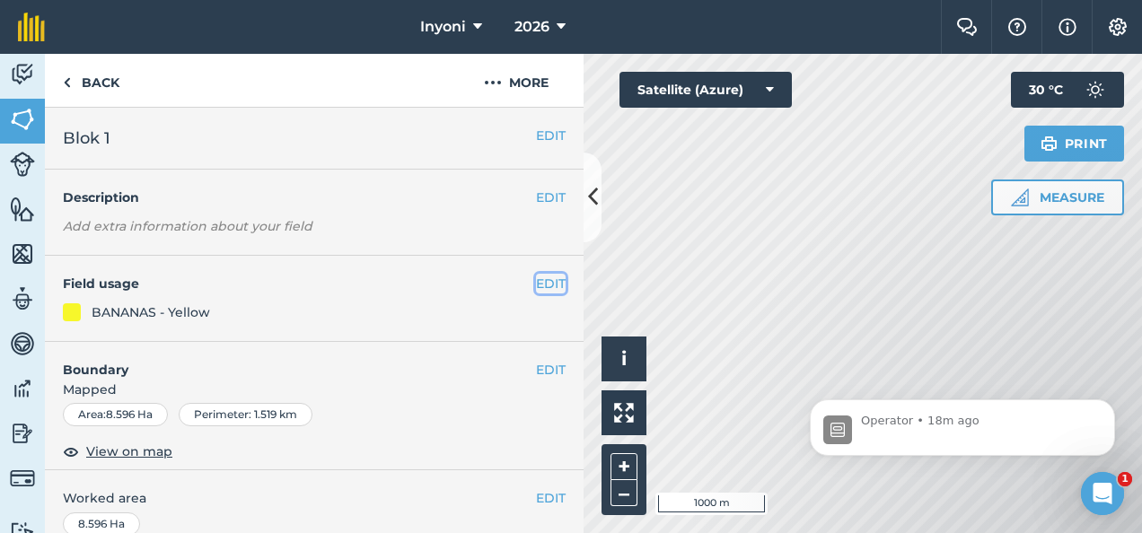
click at [536, 282] on button "EDIT" at bounding box center [551, 284] width 30 height 20
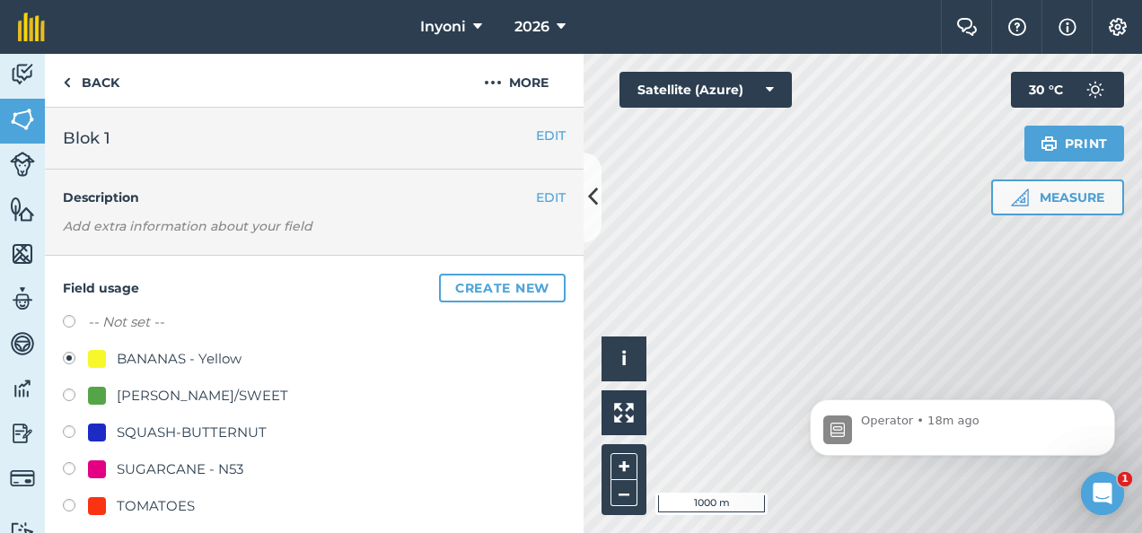
click at [68, 504] on label at bounding box center [75, 508] width 25 height 18
radio input "true"
radio input "false"
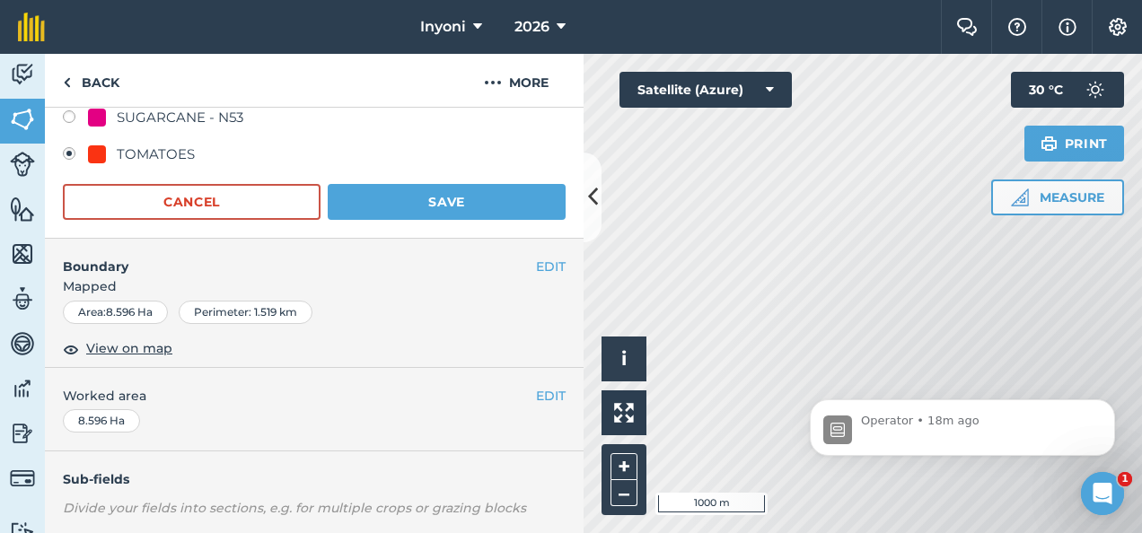
click at [462, 334] on div "EDIT Boundary Mapped Area : 8.596 Ha Perimeter : 1.519 km View on map" at bounding box center [314, 303] width 539 height 129
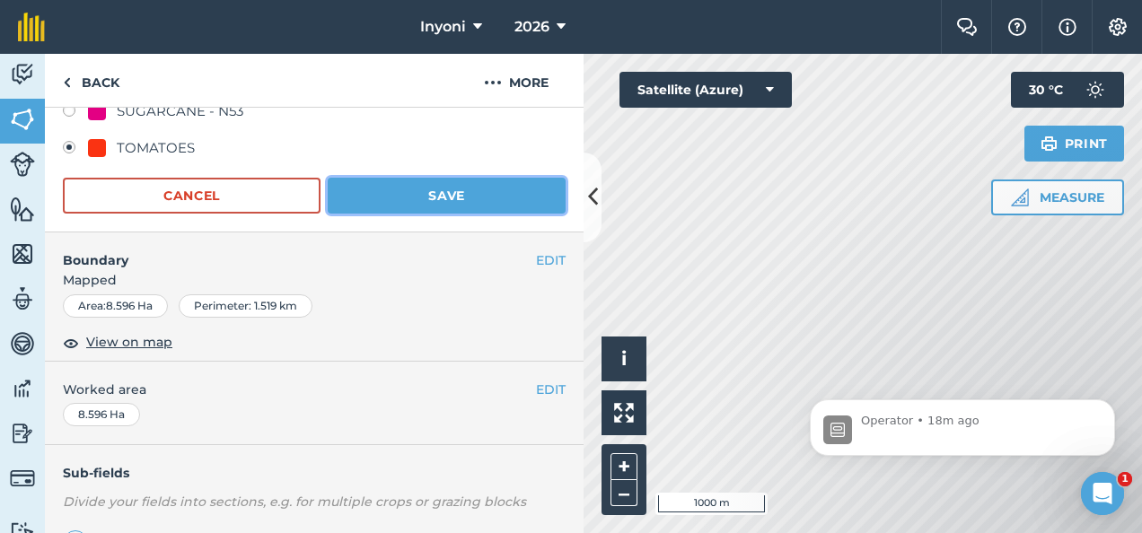
click at [448, 189] on button "Save" at bounding box center [447, 196] width 238 height 36
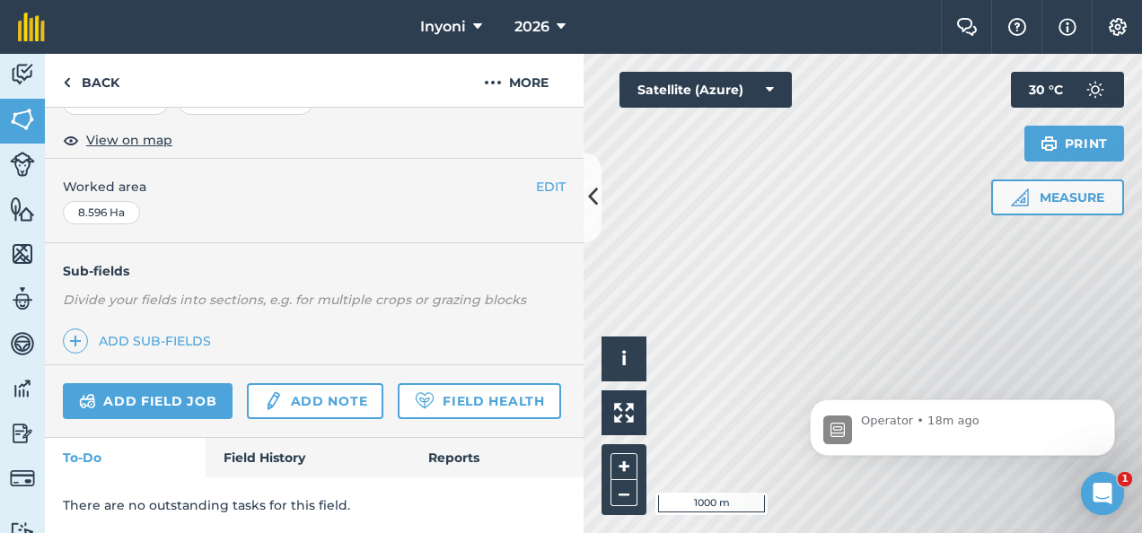
scroll to position [357, 0]
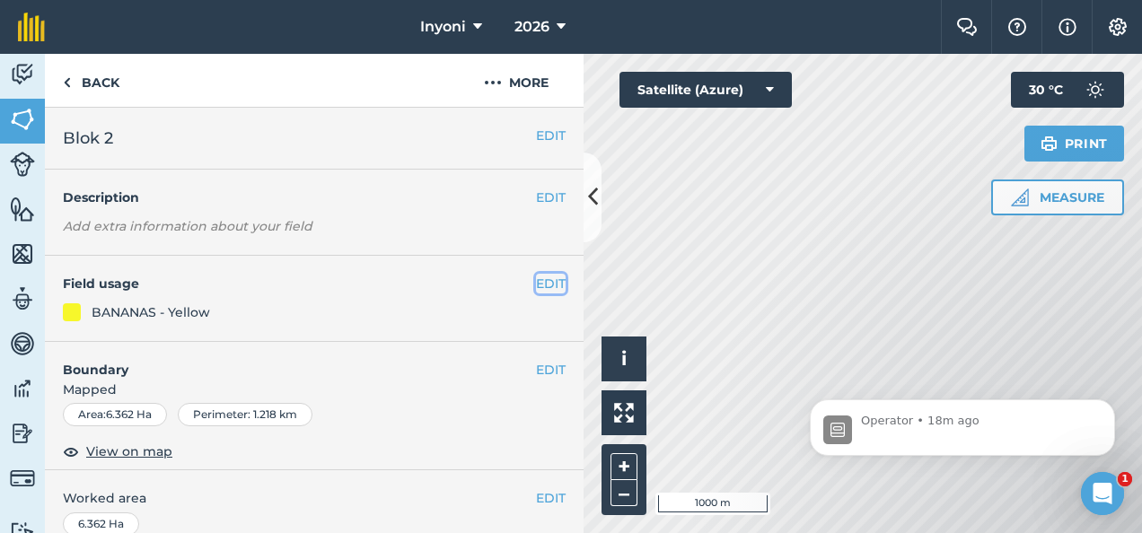
click at [539, 283] on button "EDIT" at bounding box center [551, 284] width 30 height 20
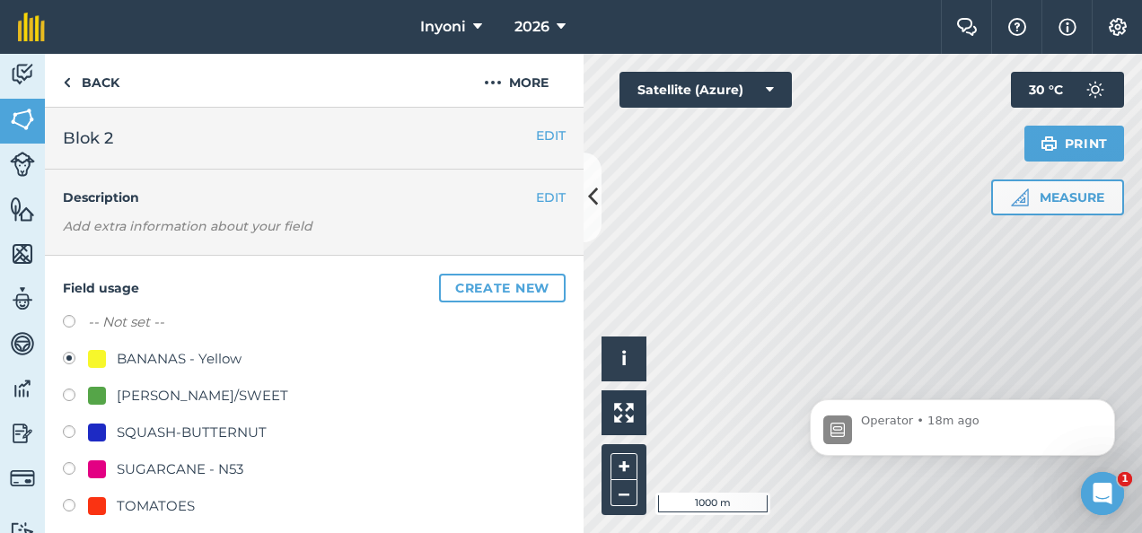
click at [68, 505] on label at bounding box center [75, 508] width 25 height 18
radio input "true"
radio input "false"
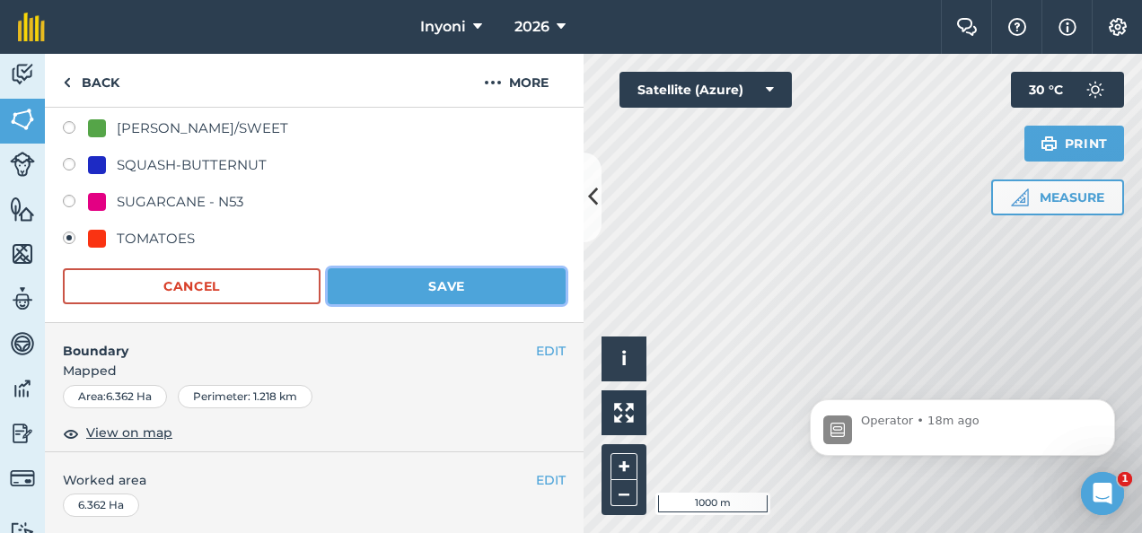
click at [436, 281] on button "Save" at bounding box center [447, 287] width 238 height 36
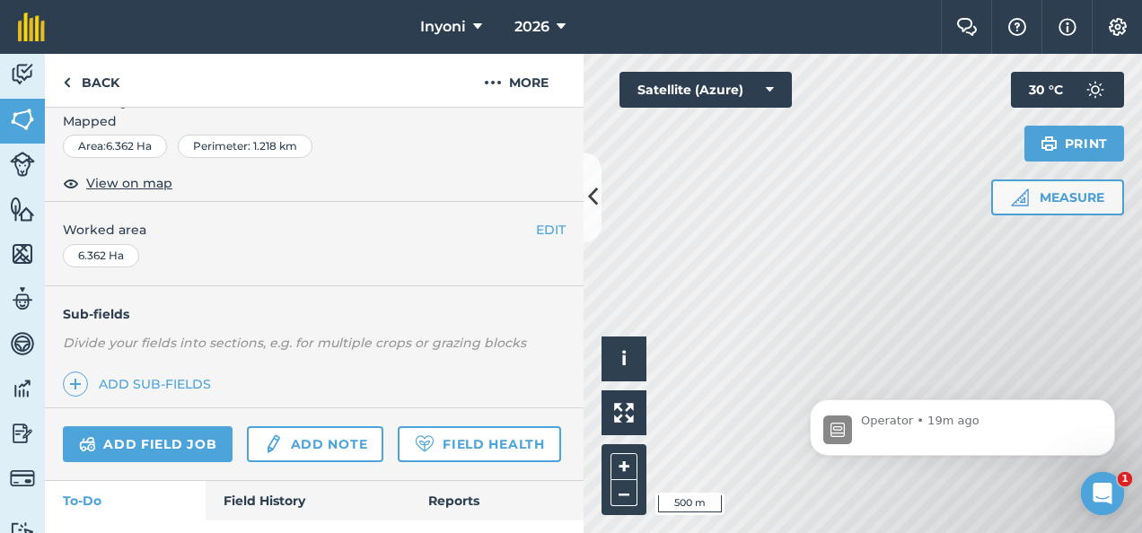
click at [812, 372] on div "Operator • 19m ago" at bounding box center [962, 344] width 330 height 225
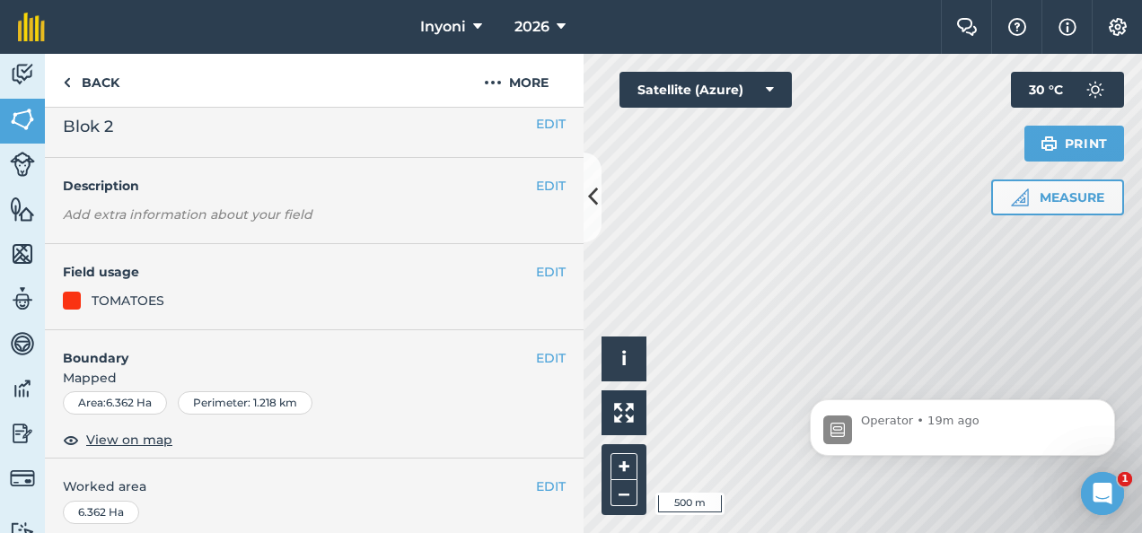
scroll to position [0, 0]
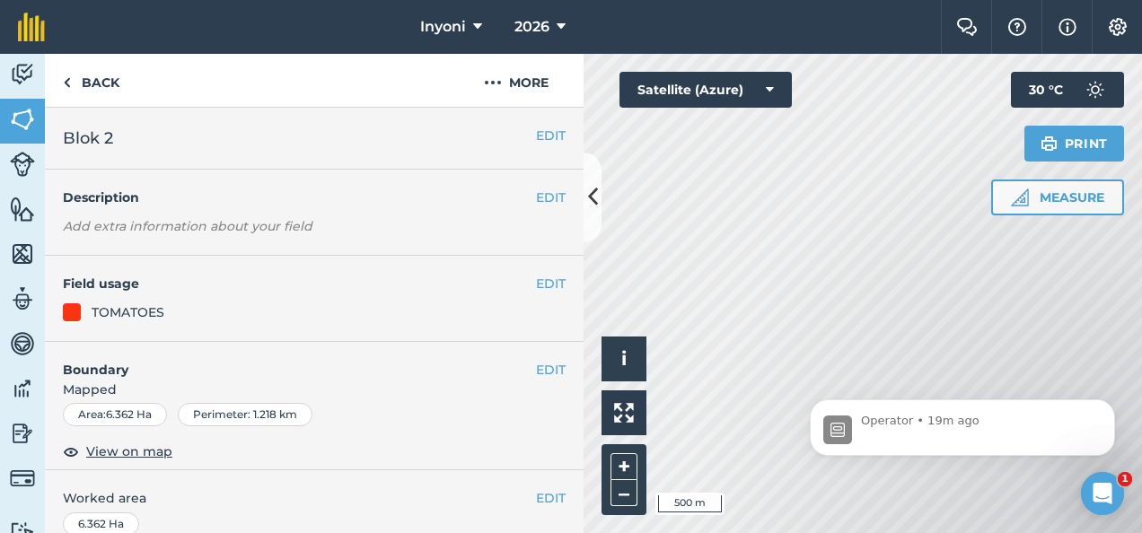
click at [814, 377] on body "Operator • 19m ago" at bounding box center [962, 421] width 345 height 111
click at [812, 376] on body "Operator • 19m ago" at bounding box center [962, 421] width 345 height 111
click at [799, 392] on body "Operator • 19m ago" at bounding box center [962, 421] width 345 height 111
click at [817, 370] on body "Operator • 19m ago" at bounding box center [962, 421] width 345 height 111
click at [1108, 401] on icon "Dismiss notification" at bounding box center [1111, 406] width 10 height 10
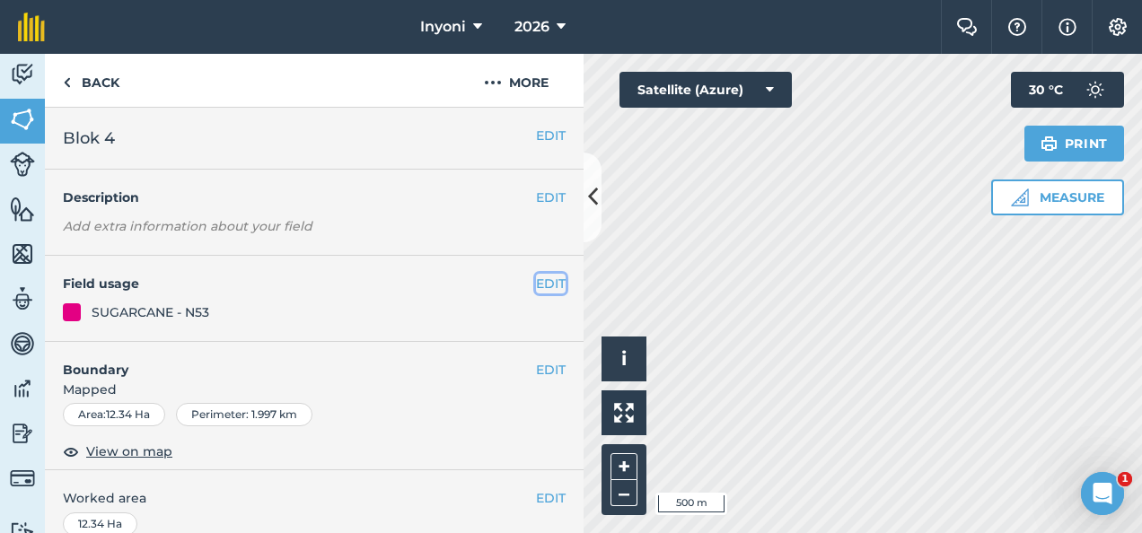
click at [538, 280] on button "EDIT" at bounding box center [551, 284] width 30 height 20
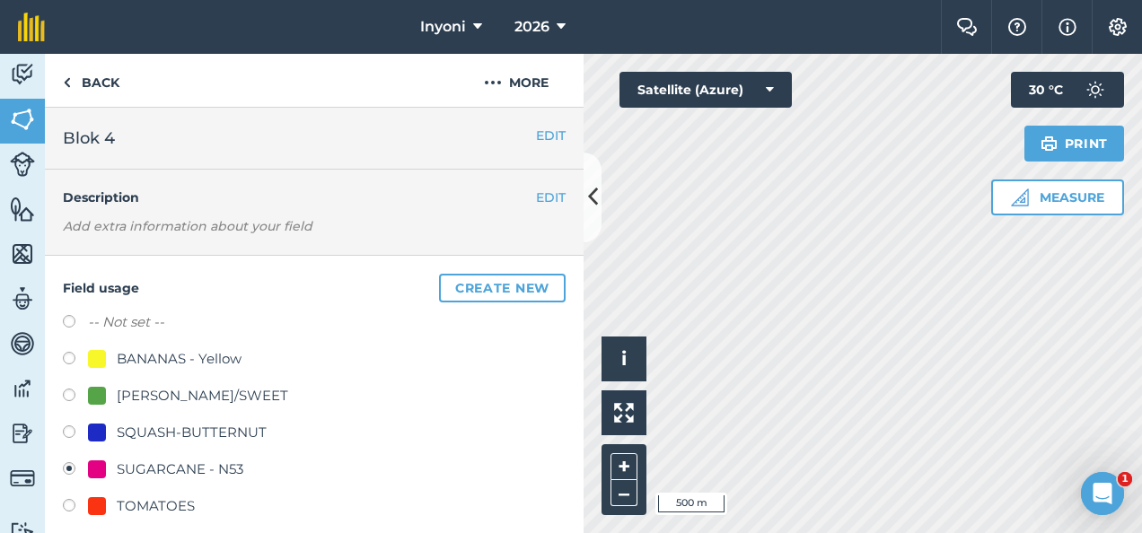
click at [165, 395] on div "[PERSON_NAME]/SWEET" at bounding box center [203, 396] width 172 height 22
radio input "true"
radio input "false"
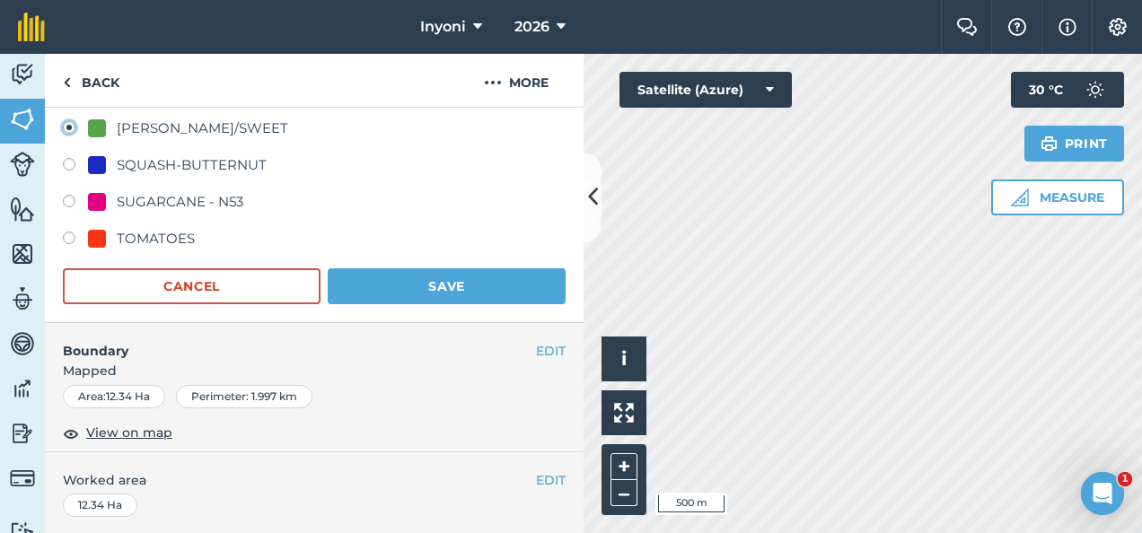
scroll to position [268, 0]
click at [432, 278] on button "Save" at bounding box center [447, 287] width 238 height 36
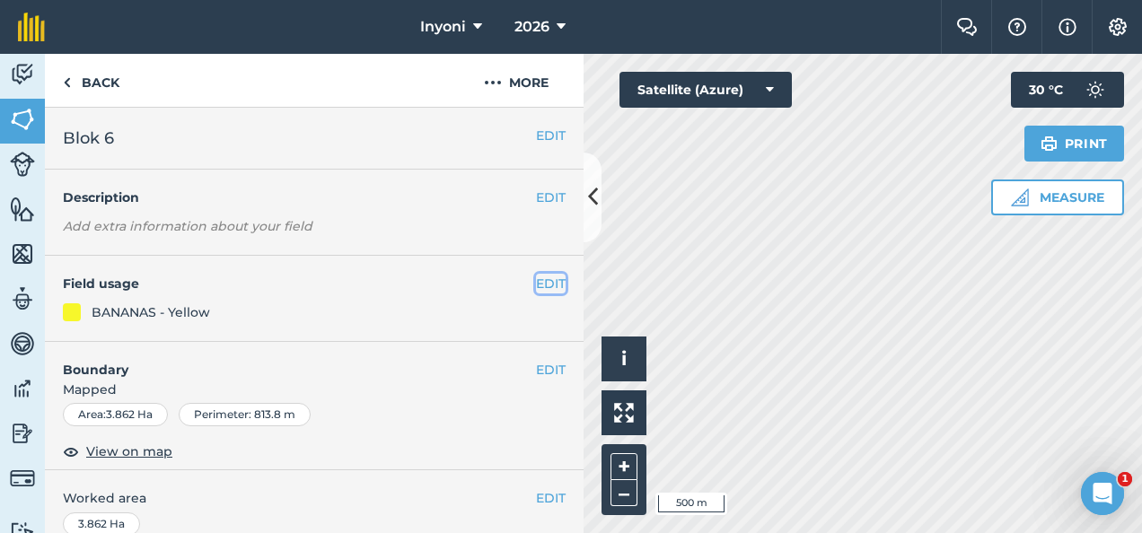
click at [536, 280] on button "EDIT" at bounding box center [551, 284] width 30 height 20
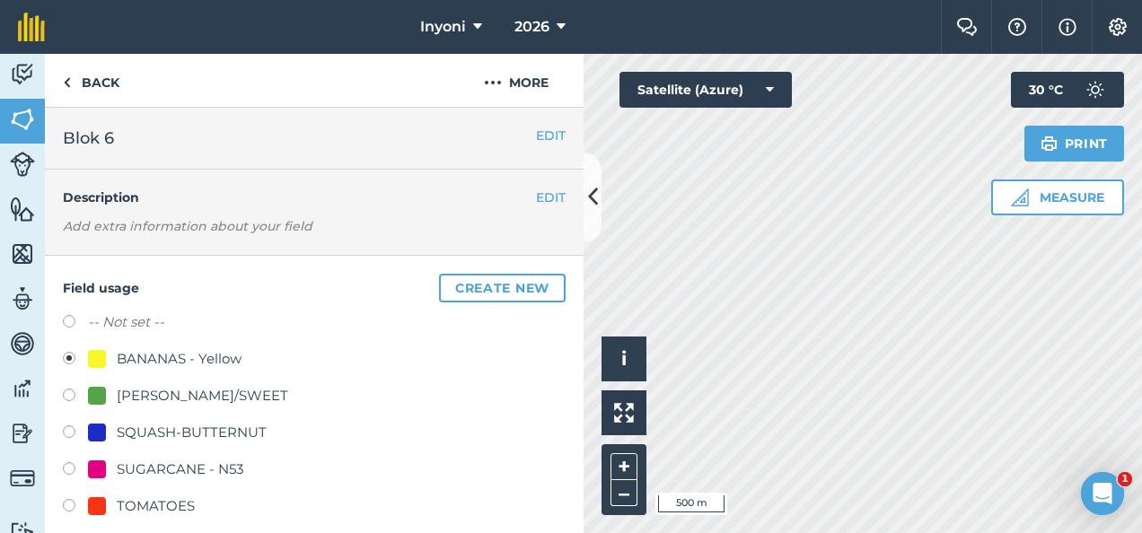
click at [147, 505] on div "TOMATOES" at bounding box center [156, 507] width 78 height 22
radio input "true"
radio input "false"
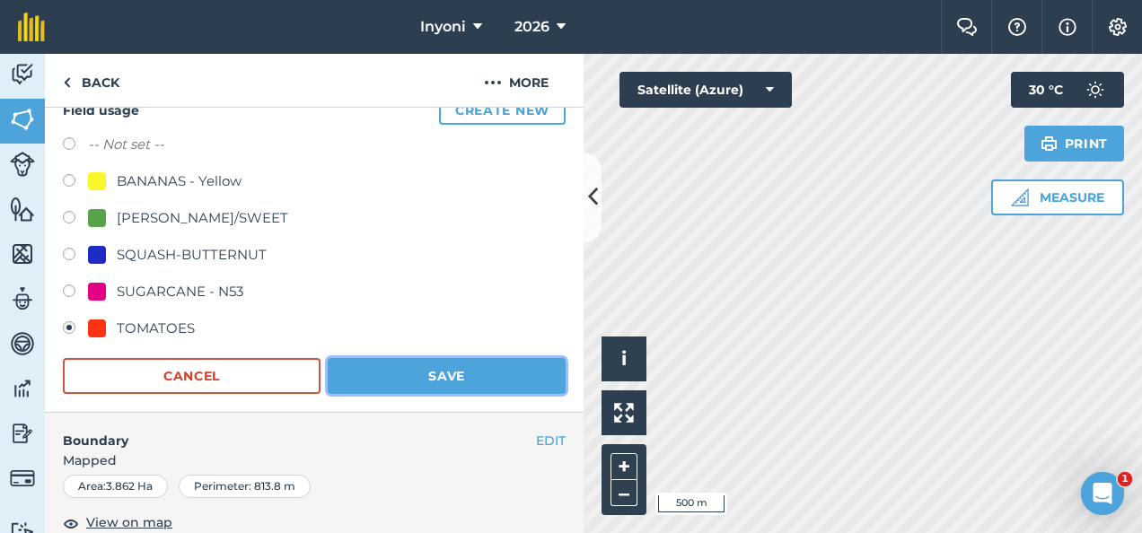
scroll to position [178, 0]
click at [436, 370] on button "Save" at bounding box center [447, 376] width 238 height 36
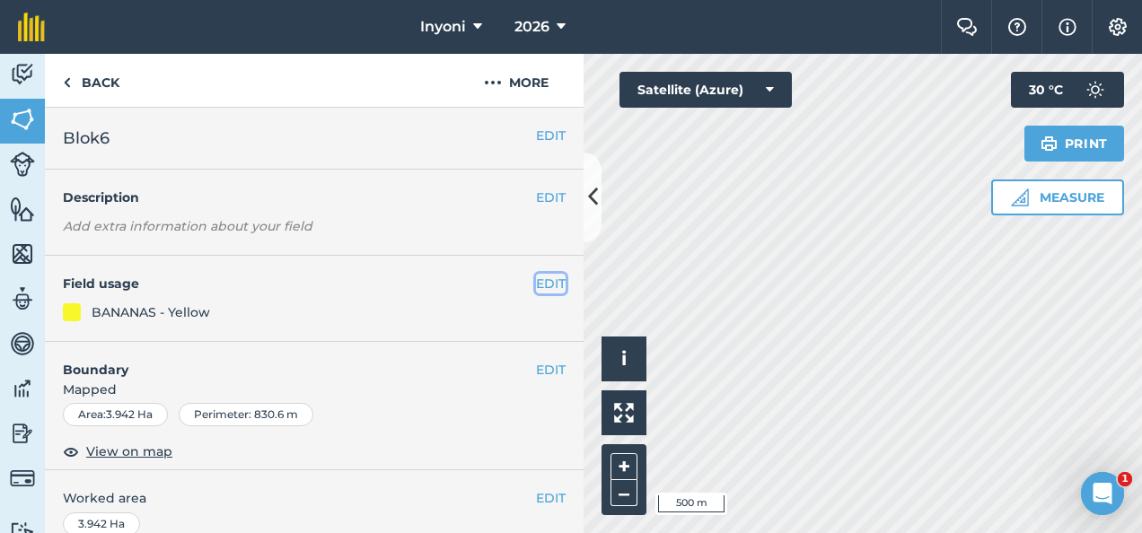
click at [537, 279] on button "EDIT" at bounding box center [551, 284] width 30 height 20
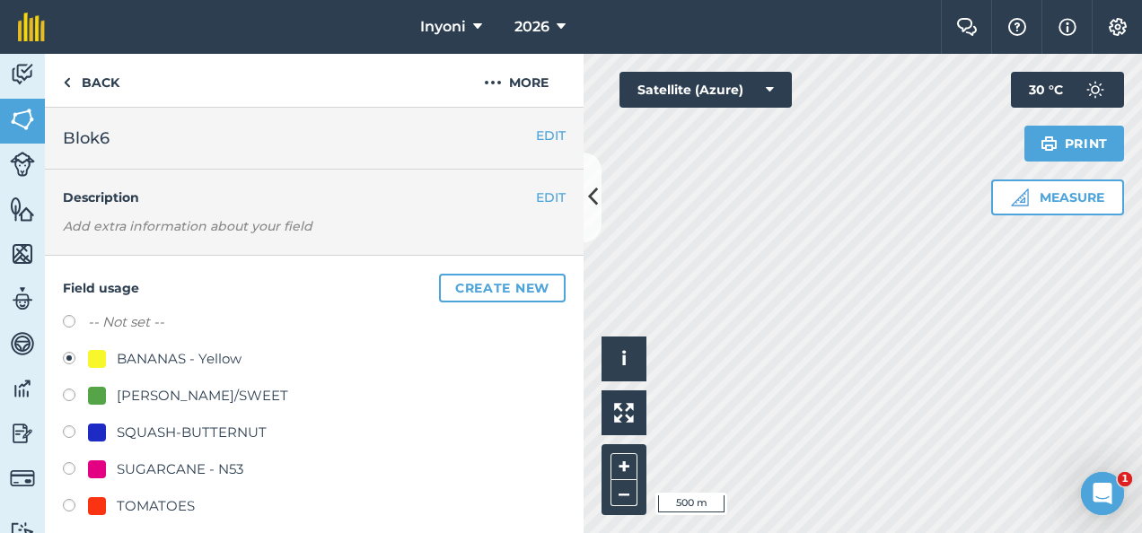
click at [153, 507] on div "TOMATOES" at bounding box center [156, 507] width 78 height 22
radio input "true"
radio input "false"
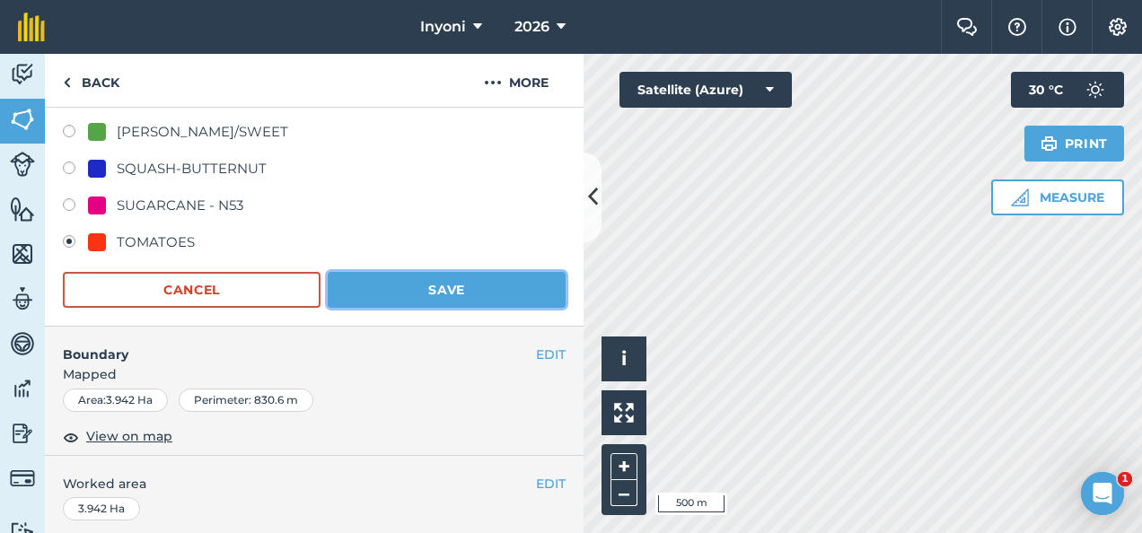
click at [444, 289] on button "Save" at bounding box center [447, 290] width 238 height 36
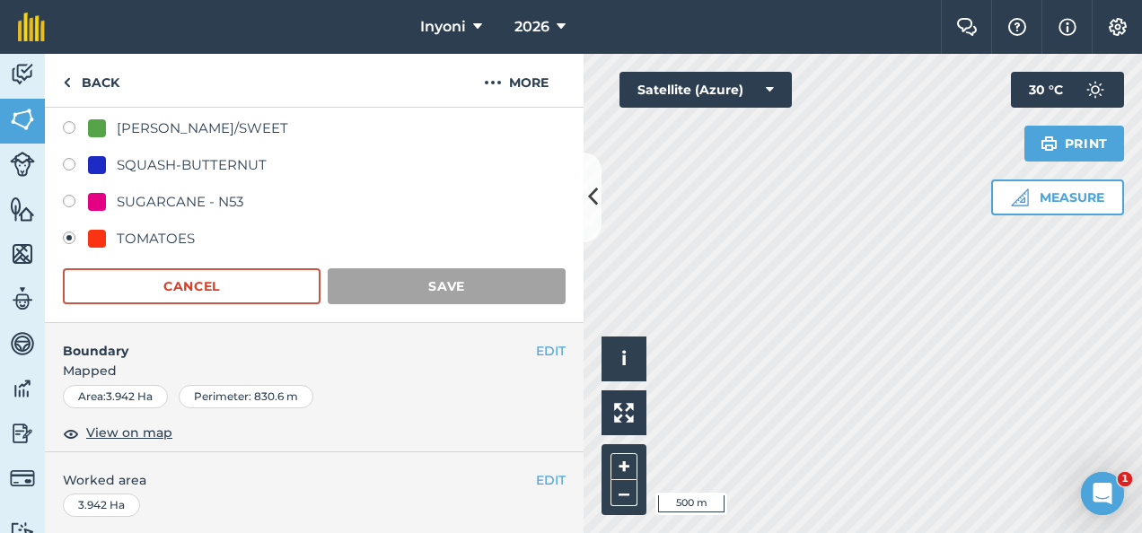
scroll to position [268, 0]
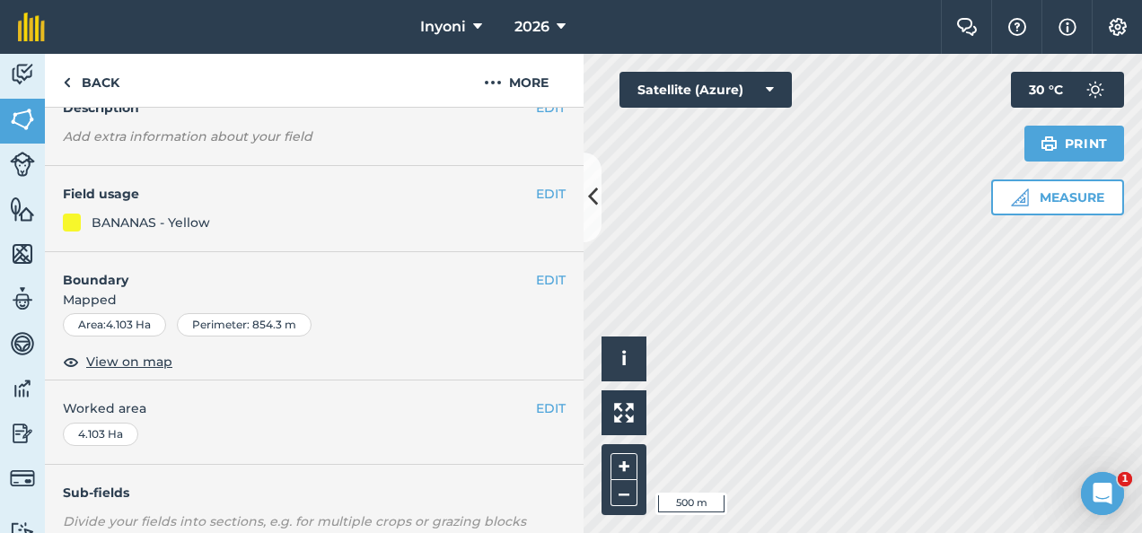
scroll to position [90, 0]
click at [537, 193] on button "EDIT" at bounding box center [551, 194] width 30 height 20
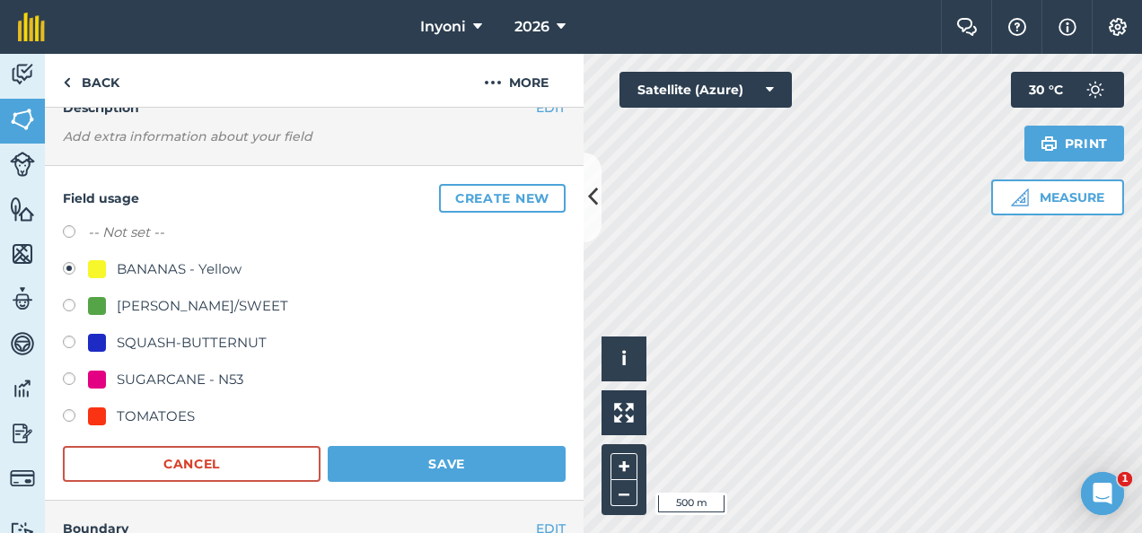
click at [69, 415] on label at bounding box center [75, 419] width 25 height 18
radio input "true"
radio input "false"
click at [444, 460] on button "Save" at bounding box center [447, 464] width 238 height 36
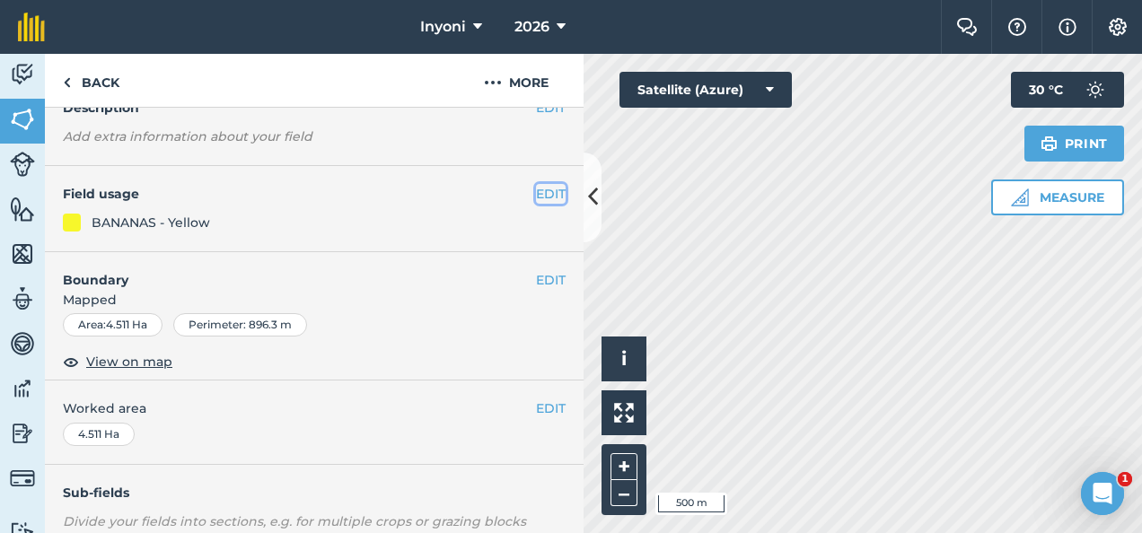
click at [536, 193] on button "EDIT" at bounding box center [551, 194] width 30 height 20
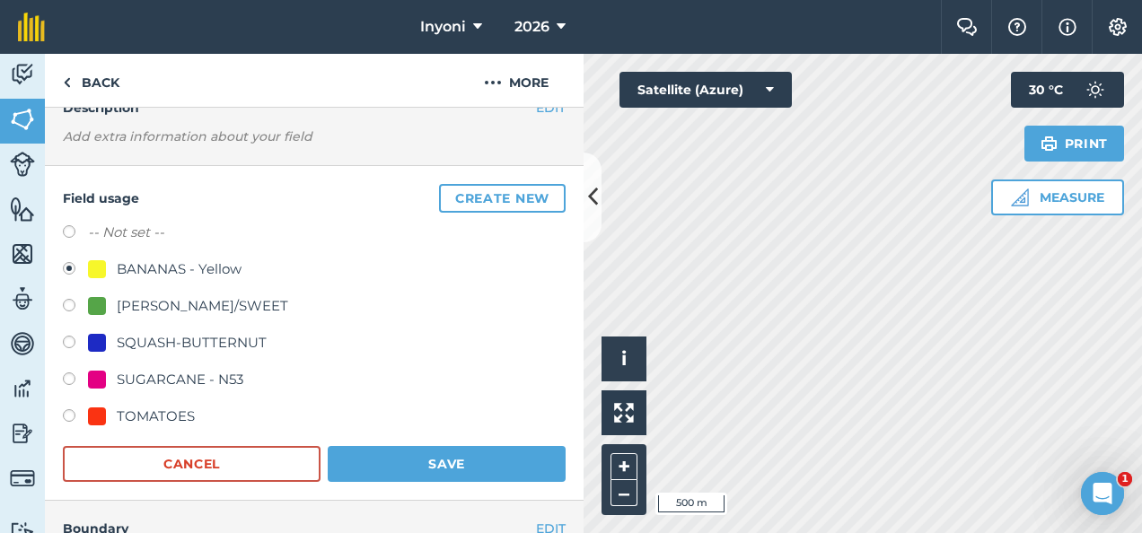
click at [131, 417] on div "TOMATOES" at bounding box center [156, 417] width 78 height 22
radio input "true"
radio input "false"
click at [419, 465] on button "Save" at bounding box center [447, 464] width 238 height 36
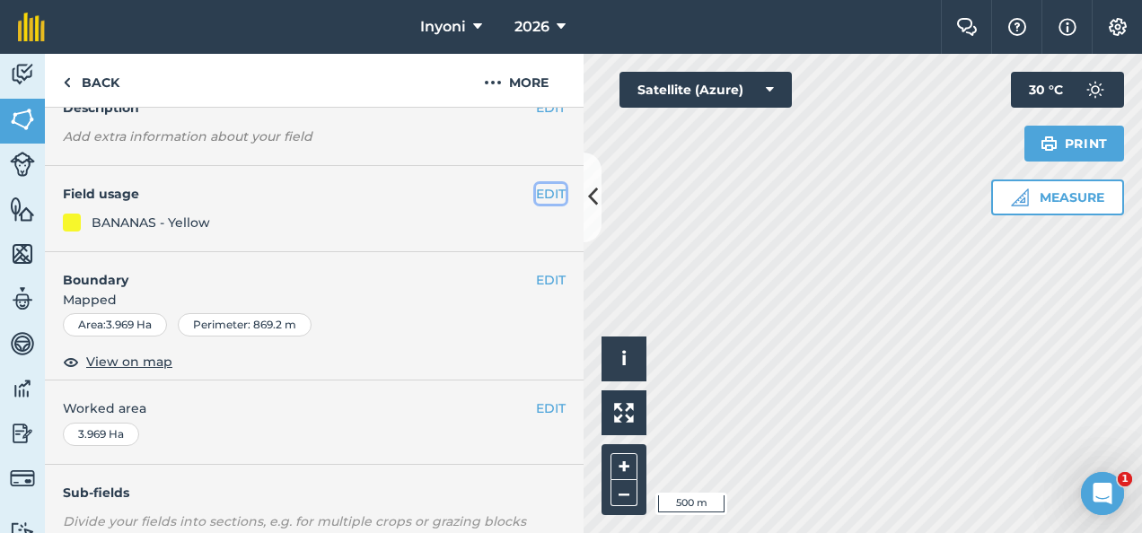
click at [537, 196] on button "EDIT" at bounding box center [551, 194] width 30 height 20
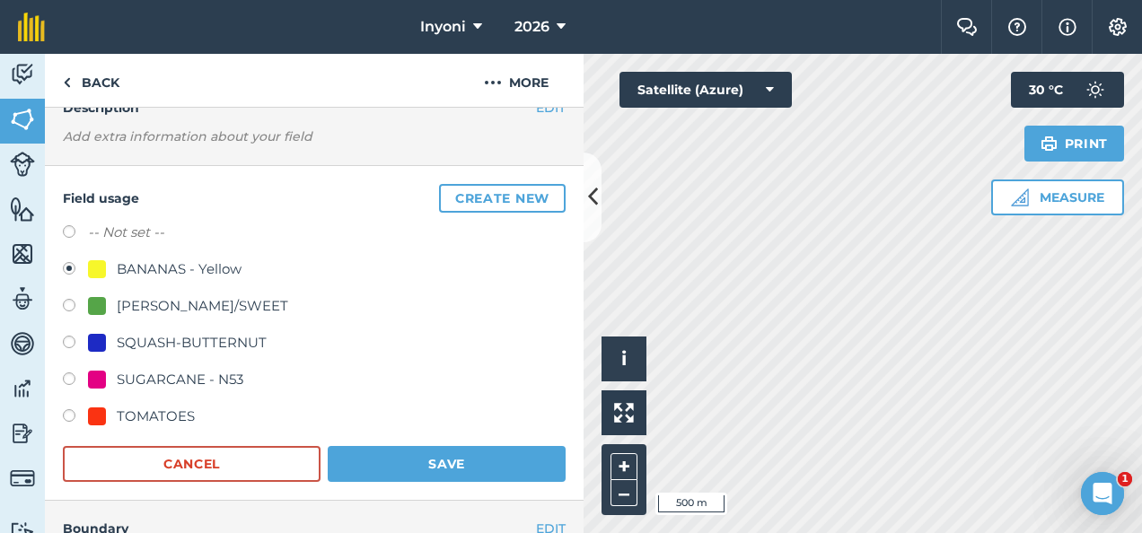
click at [106, 416] on div "TOMATOES" at bounding box center [141, 417] width 107 height 22
radio input "true"
radio input "false"
click at [447, 466] on button "Save" at bounding box center [447, 464] width 238 height 36
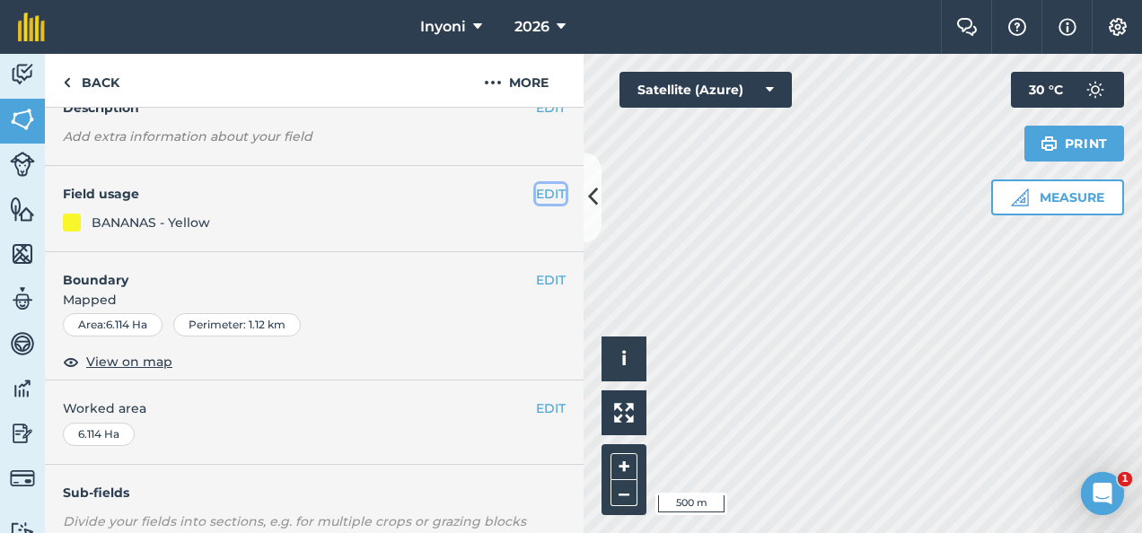
click at [536, 192] on button "EDIT" at bounding box center [551, 194] width 30 height 20
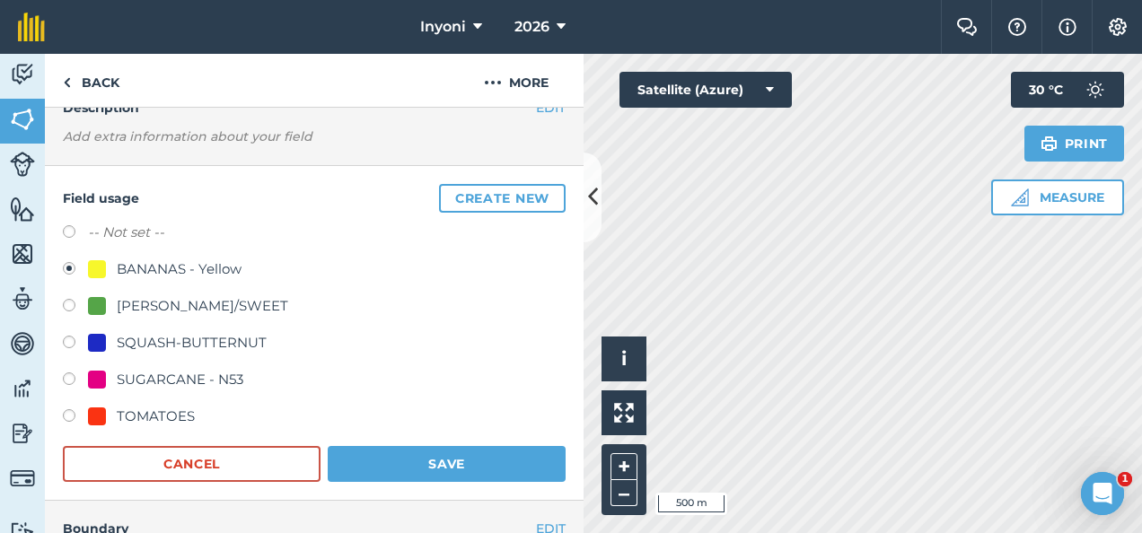
click at [72, 416] on label at bounding box center [75, 419] width 25 height 18
radio input "true"
radio input "false"
click at [415, 458] on button "Save" at bounding box center [447, 464] width 238 height 36
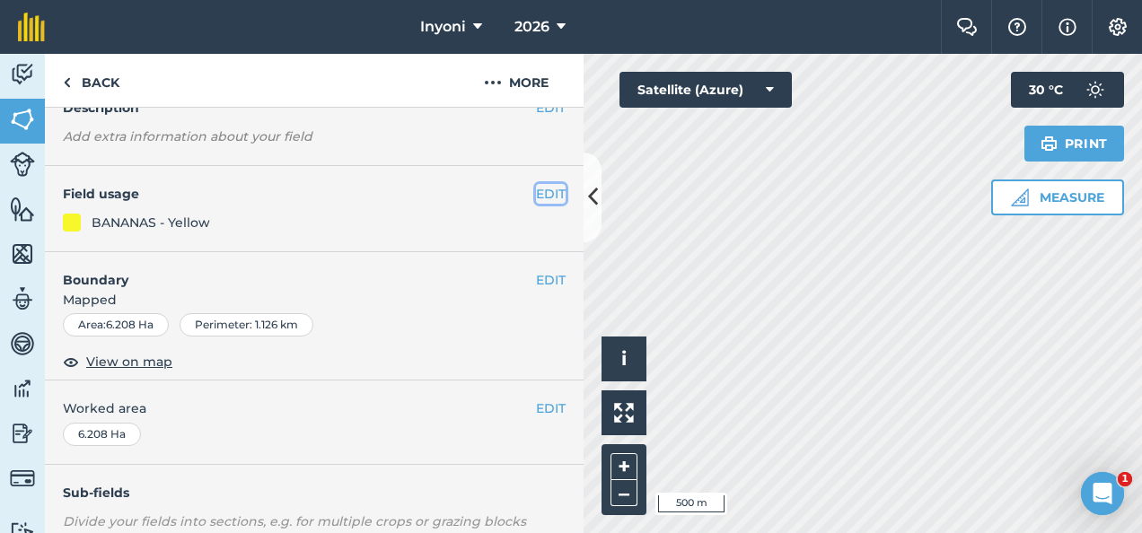
click at [541, 189] on button "EDIT" at bounding box center [551, 194] width 30 height 20
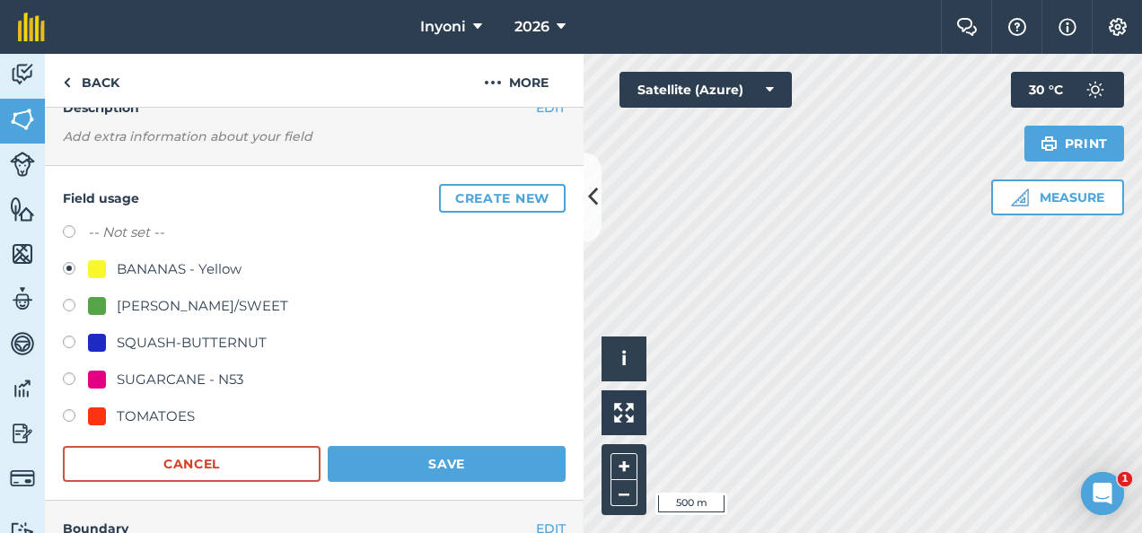
click at [72, 416] on label at bounding box center [75, 419] width 25 height 18
radio input "true"
radio input "false"
click at [414, 464] on button "Save" at bounding box center [447, 464] width 238 height 36
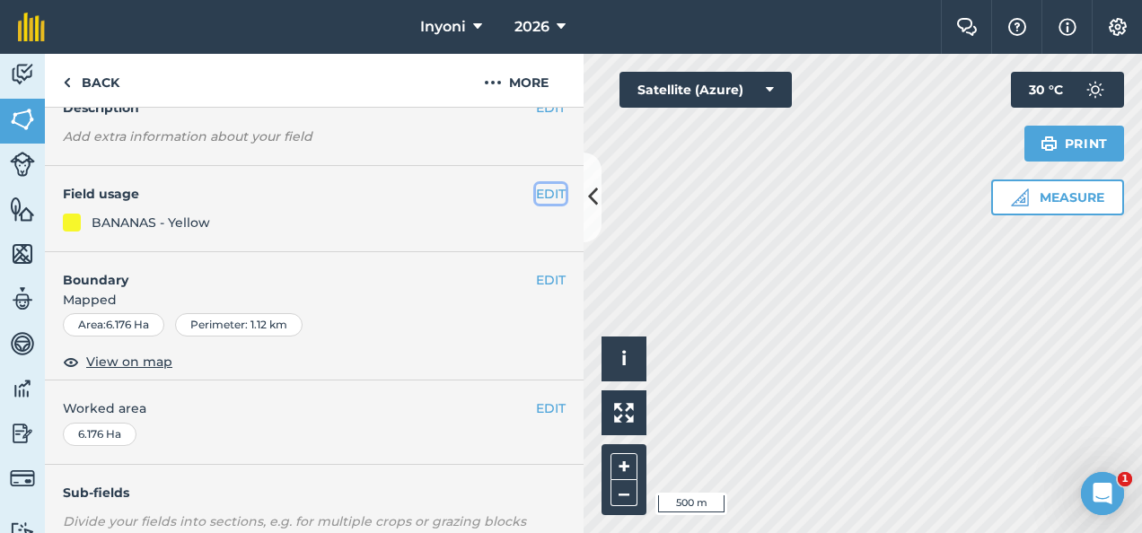
click at [536, 192] on button "EDIT" at bounding box center [551, 194] width 30 height 20
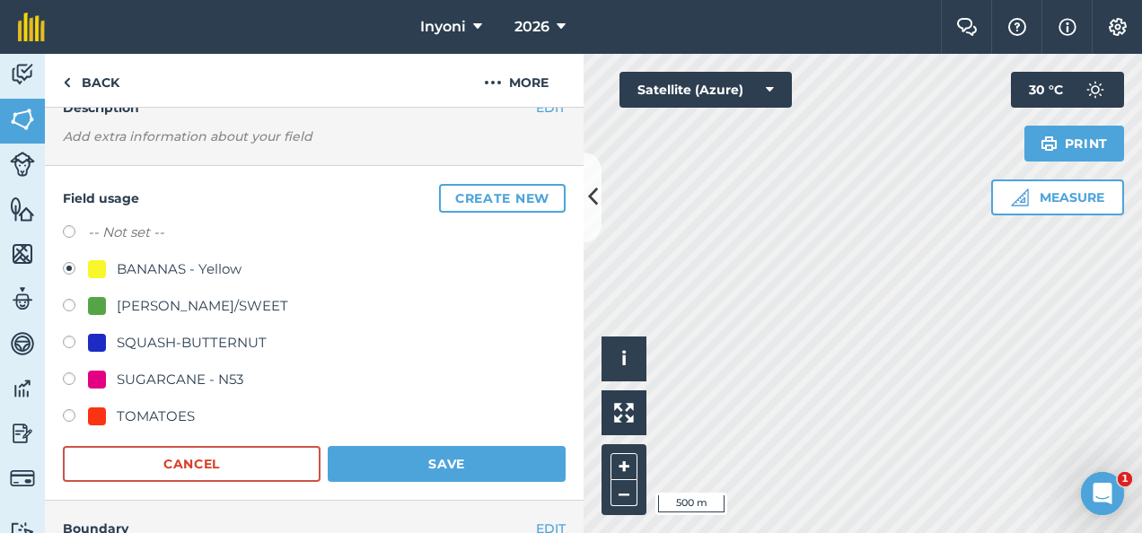
click at [163, 413] on div "TOMATOES" at bounding box center [156, 417] width 78 height 22
radio input "true"
radio input "false"
click at [490, 457] on button "Save" at bounding box center [447, 464] width 238 height 36
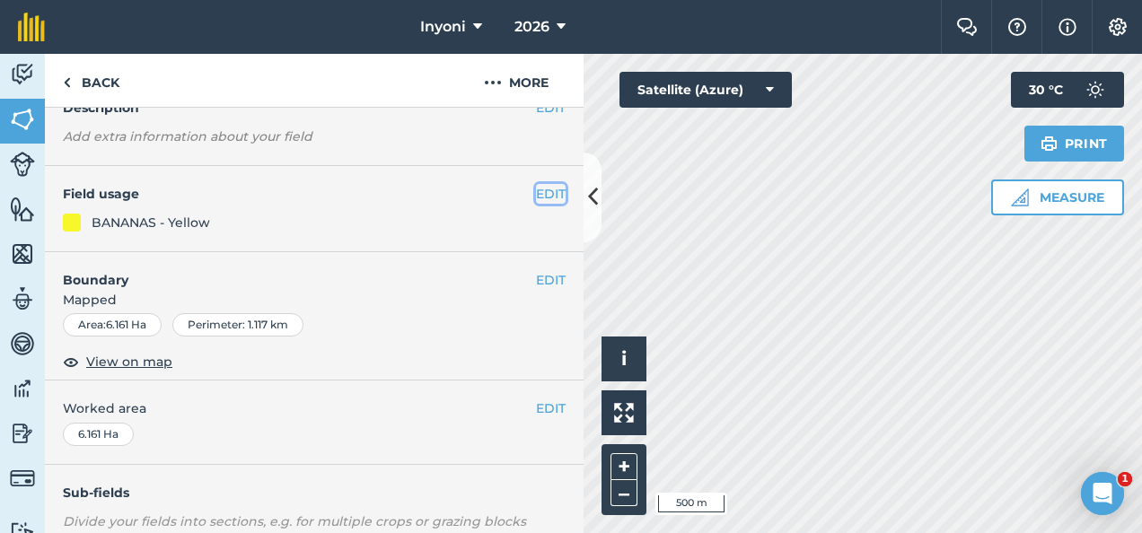
click at [536, 192] on button "EDIT" at bounding box center [551, 194] width 30 height 20
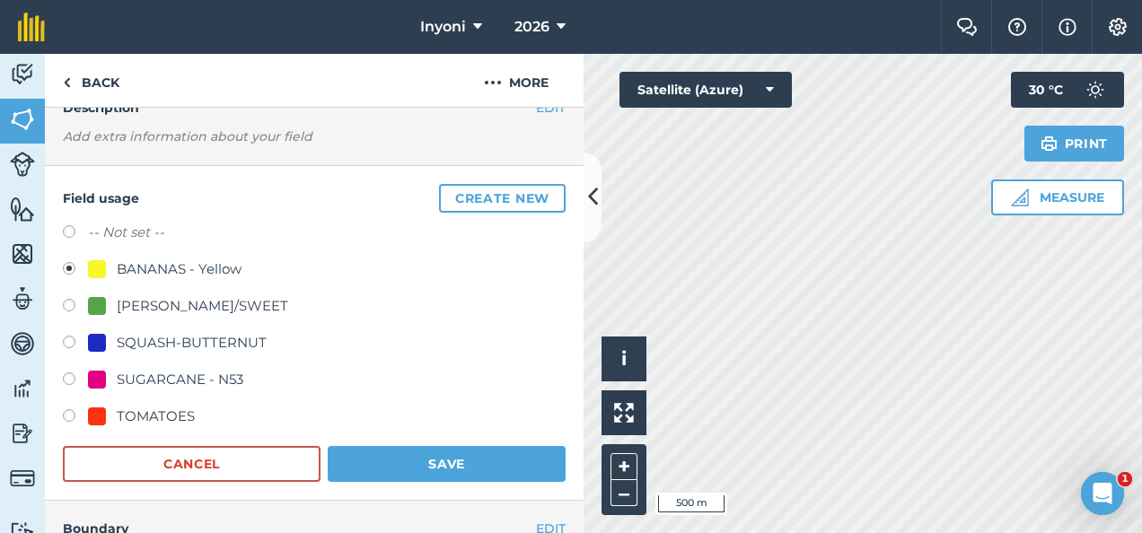
click at [136, 417] on div "TOMATOES" at bounding box center [156, 417] width 78 height 22
radio input "true"
radio input "false"
click at [467, 463] on button "Save" at bounding box center [447, 464] width 238 height 36
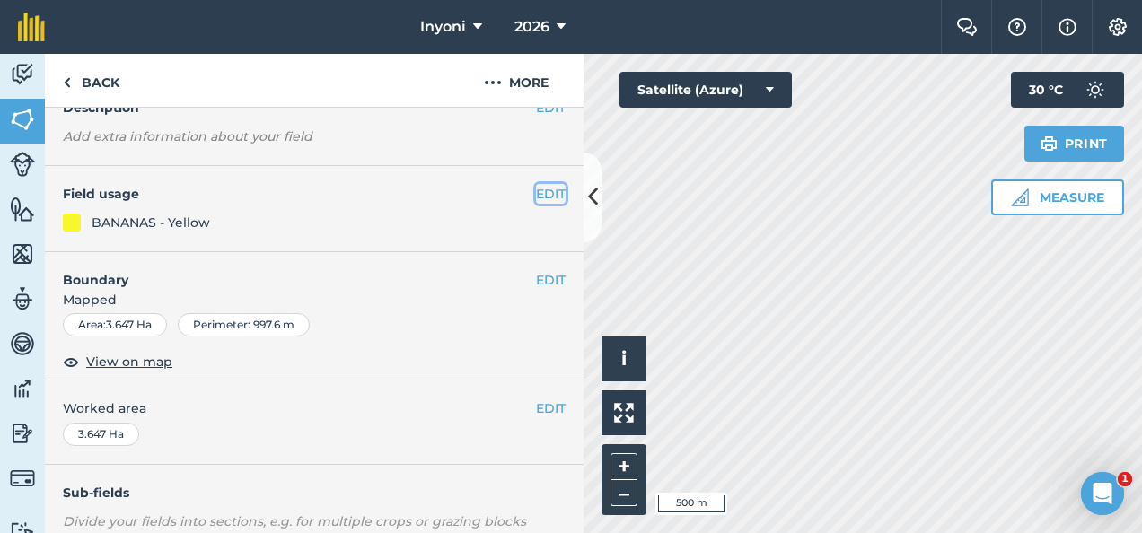
click at [536, 193] on button "EDIT" at bounding box center [551, 194] width 30 height 20
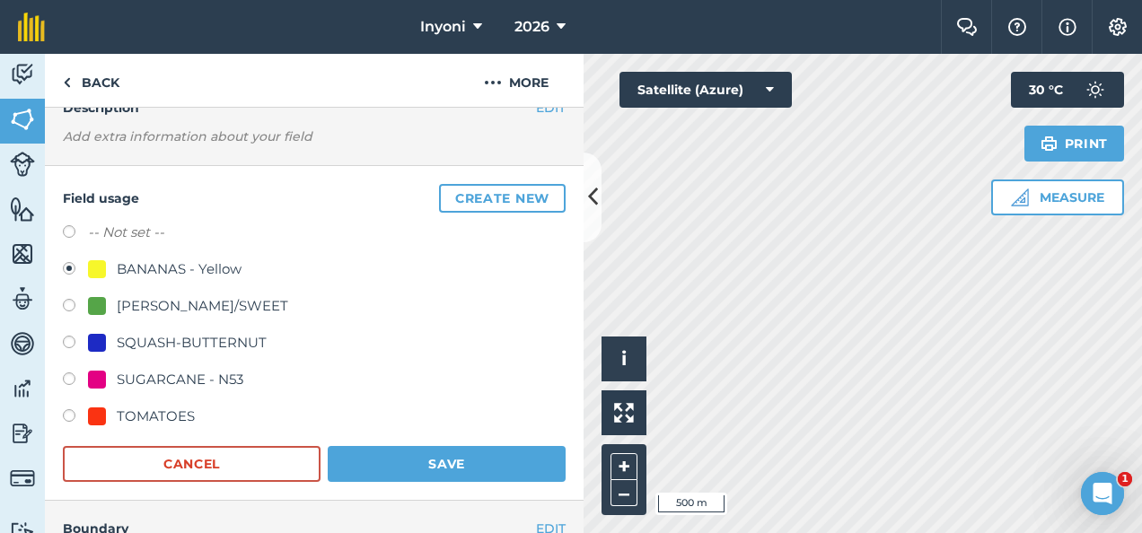
click at [68, 413] on label at bounding box center [75, 419] width 25 height 18
radio input "true"
radio input "false"
click at [469, 459] on button "Save" at bounding box center [447, 464] width 238 height 36
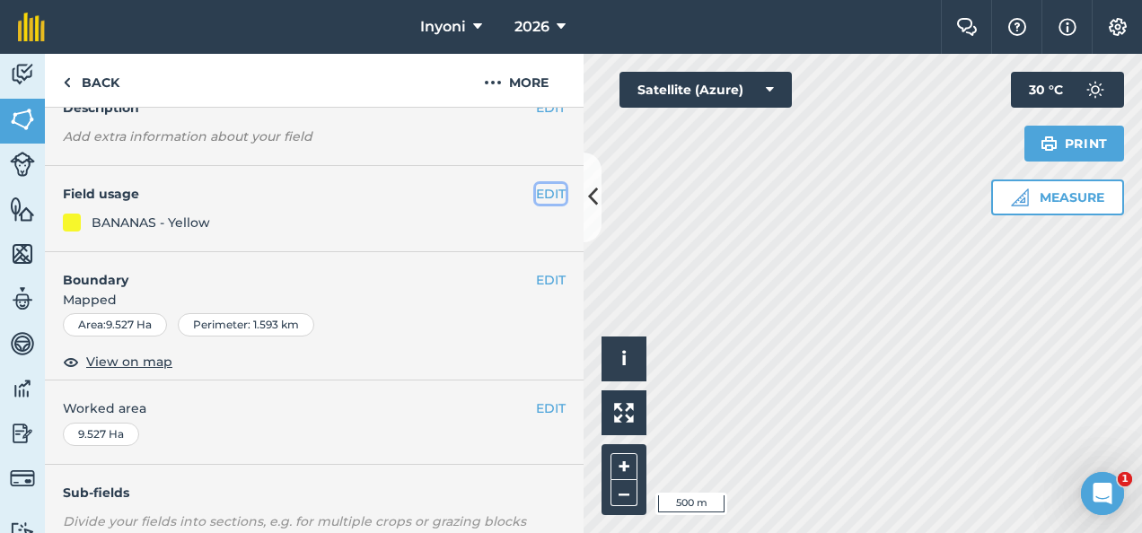
click at [539, 189] on button "EDIT" at bounding box center [551, 194] width 30 height 20
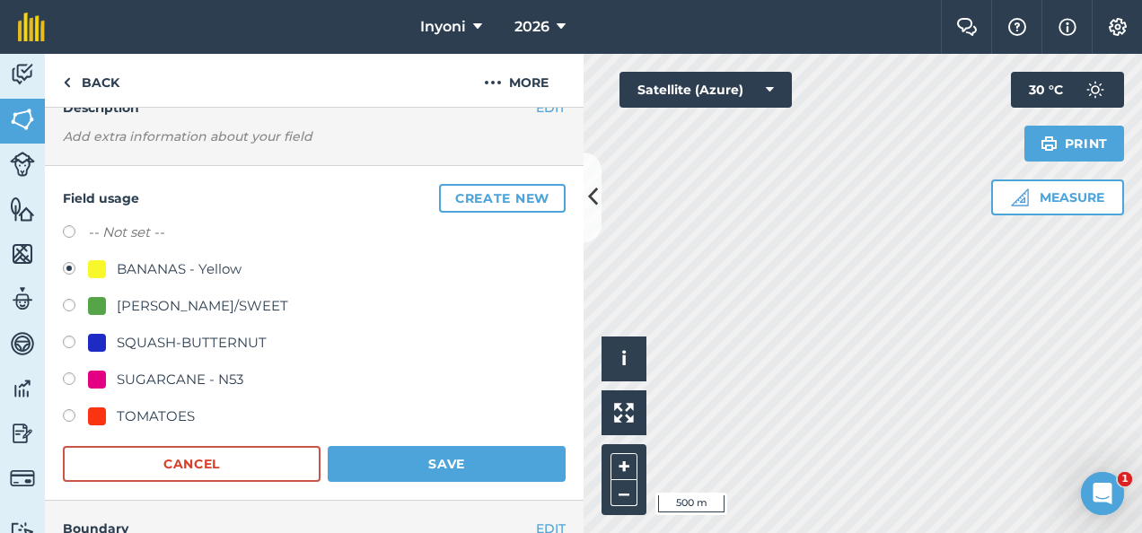
click at [158, 413] on div "TOMATOES" at bounding box center [156, 417] width 78 height 22
radio input "true"
radio input "false"
click at [421, 462] on button "Save" at bounding box center [447, 464] width 238 height 36
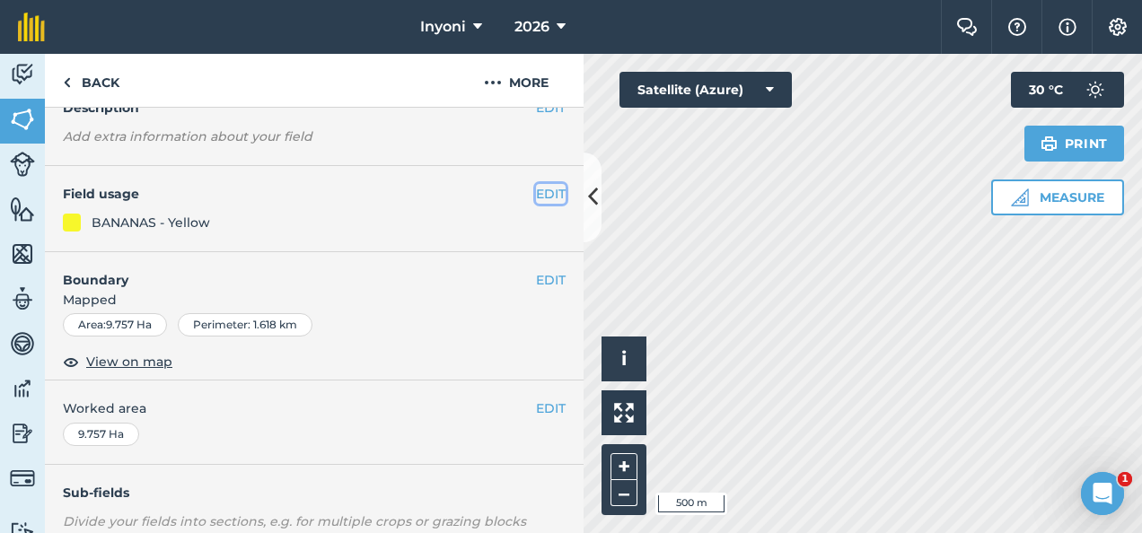
click at [537, 191] on button "EDIT" at bounding box center [551, 194] width 30 height 20
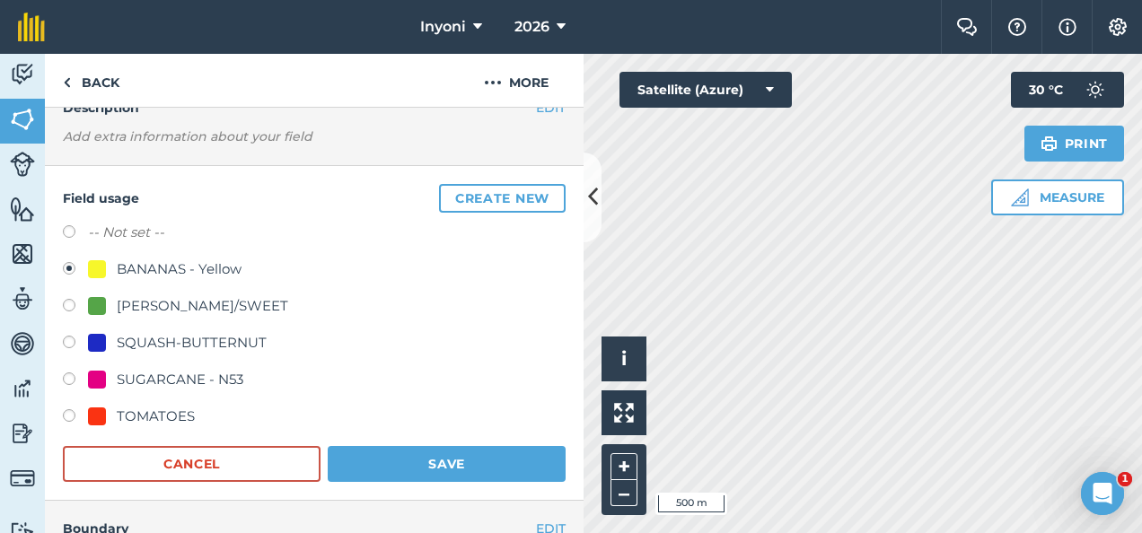
click at [147, 417] on div "TOMATOES" at bounding box center [156, 417] width 78 height 22
radio input "true"
radio input "false"
click at [473, 463] on button "Save" at bounding box center [447, 464] width 238 height 36
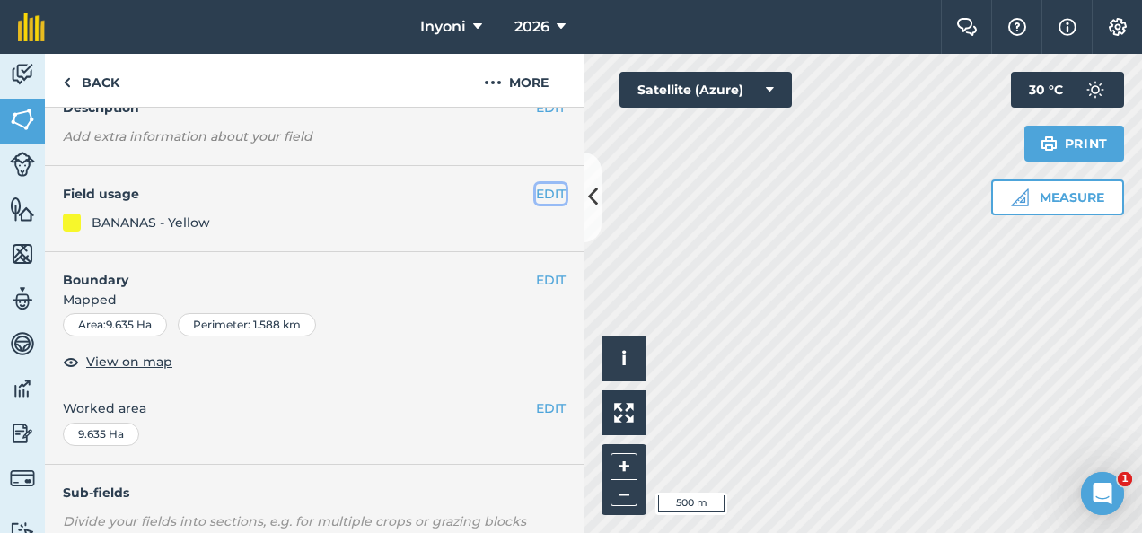
click at [539, 189] on button "EDIT" at bounding box center [551, 194] width 30 height 20
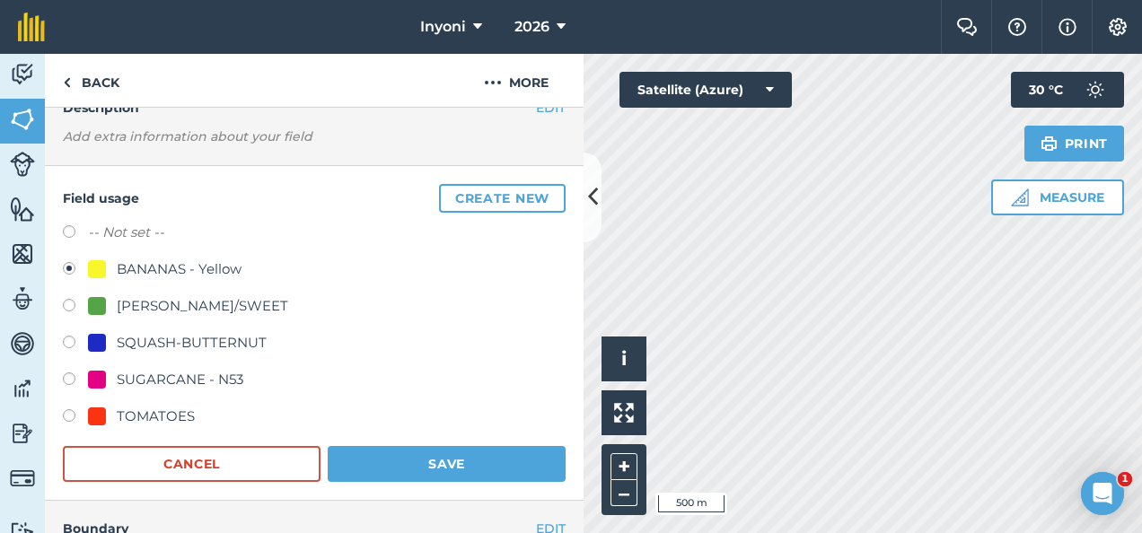
click at [137, 411] on div "TOMATOES" at bounding box center [156, 417] width 78 height 22
radio input "true"
radio input "false"
click at [383, 462] on button "Save" at bounding box center [447, 464] width 238 height 36
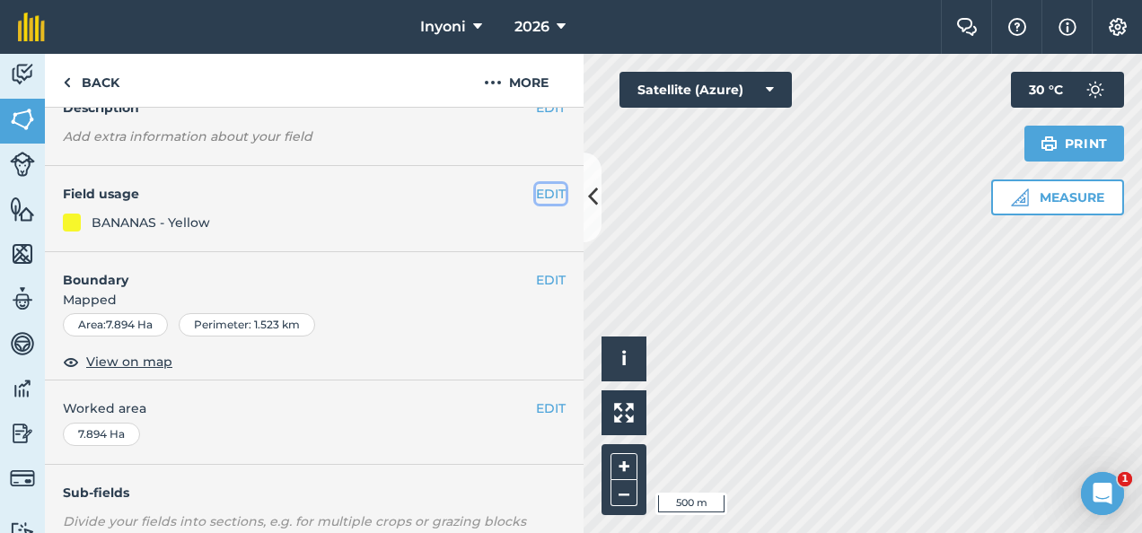
click at [536, 195] on button "EDIT" at bounding box center [551, 194] width 30 height 20
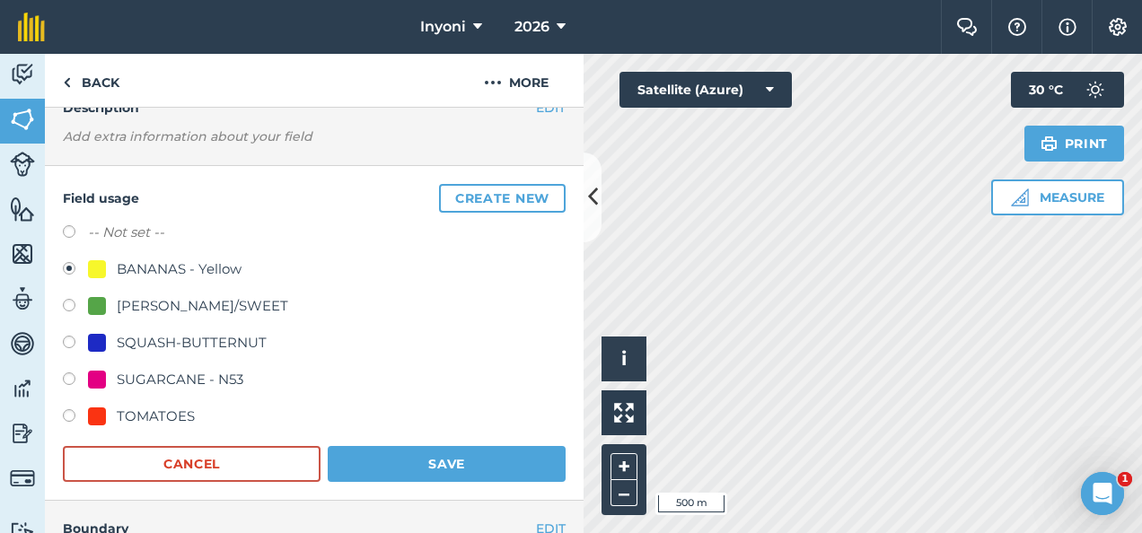
click at [132, 411] on div "TOMATOES" at bounding box center [156, 417] width 78 height 22
radio input "true"
radio input "false"
click at [419, 459] on button "Save" at bounding box center [447, 464] width 238 height 36
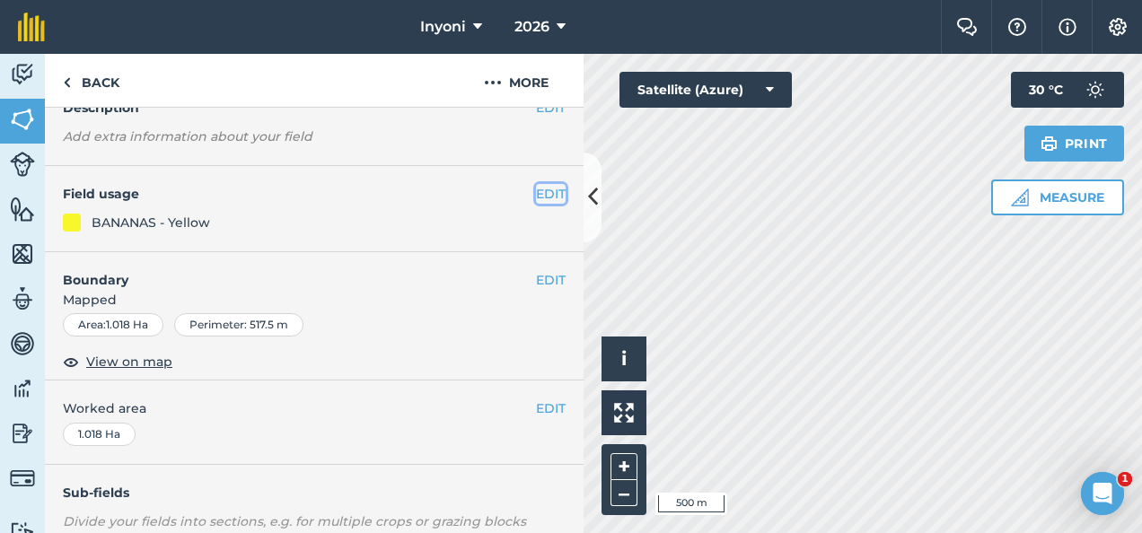
click at [541, 189] on button "EDIT" at bounding box center [551, 194] width 30 height 20
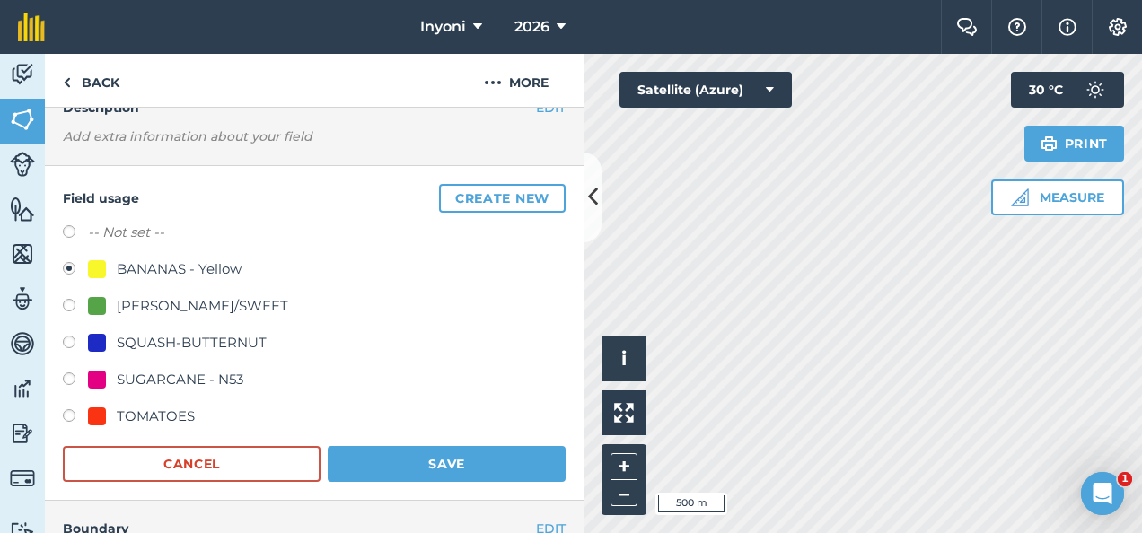
click at [181, 411] on div "TOMATOES" at bounding box center [156, 417] width 78 height 22
radio input "true"
radio input "false"
click at [396, 465] on button "Save" at bounding box center [447, 464] width 238 height 36
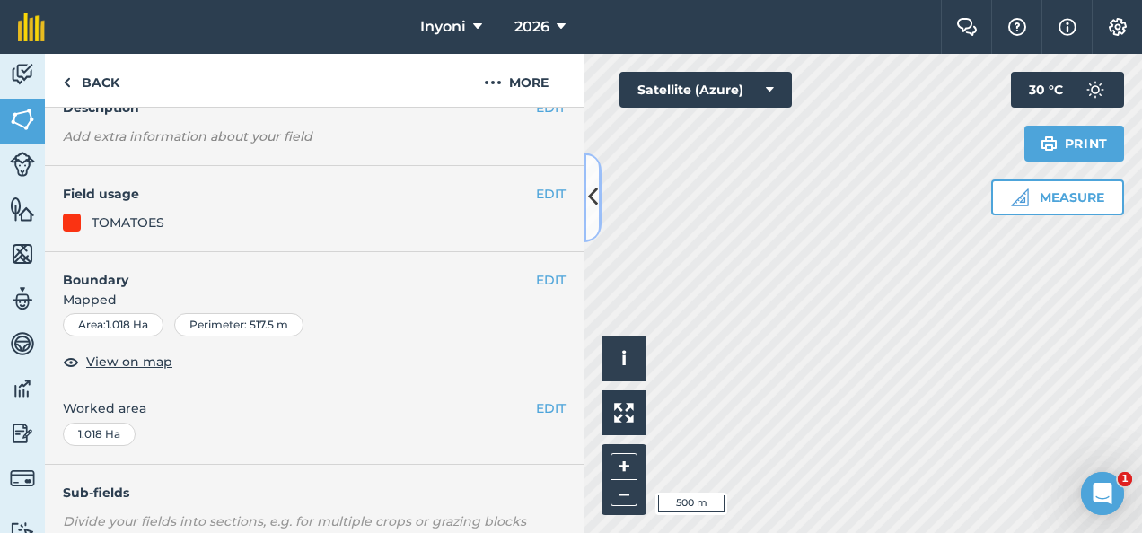
click at [593, 197] on icon at bounding box center [593, 196] width 10 height 31
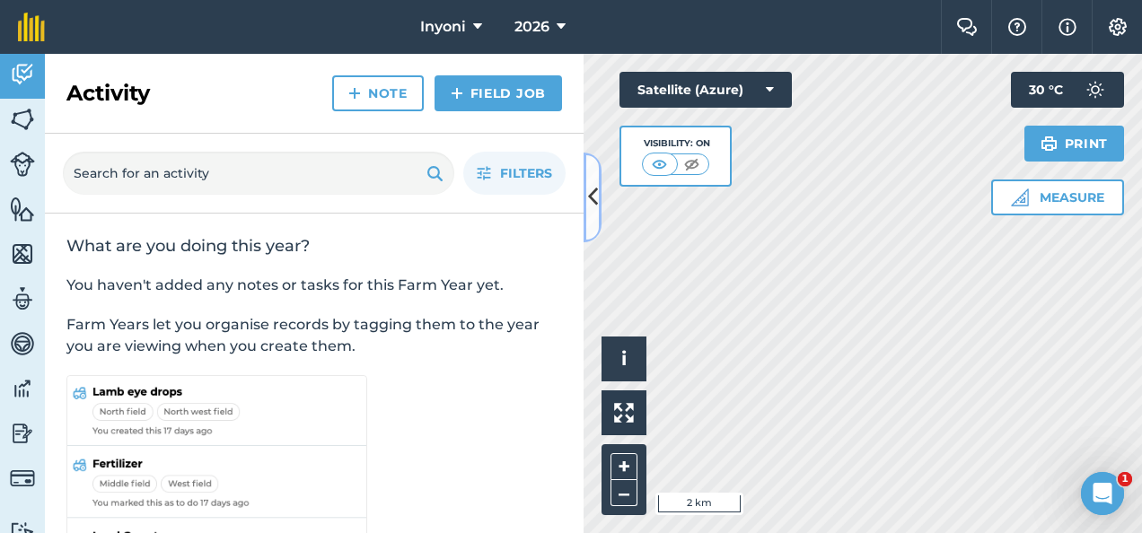
click at [589, 194] on icon at bounding box center [593, 196] width 10 height 31
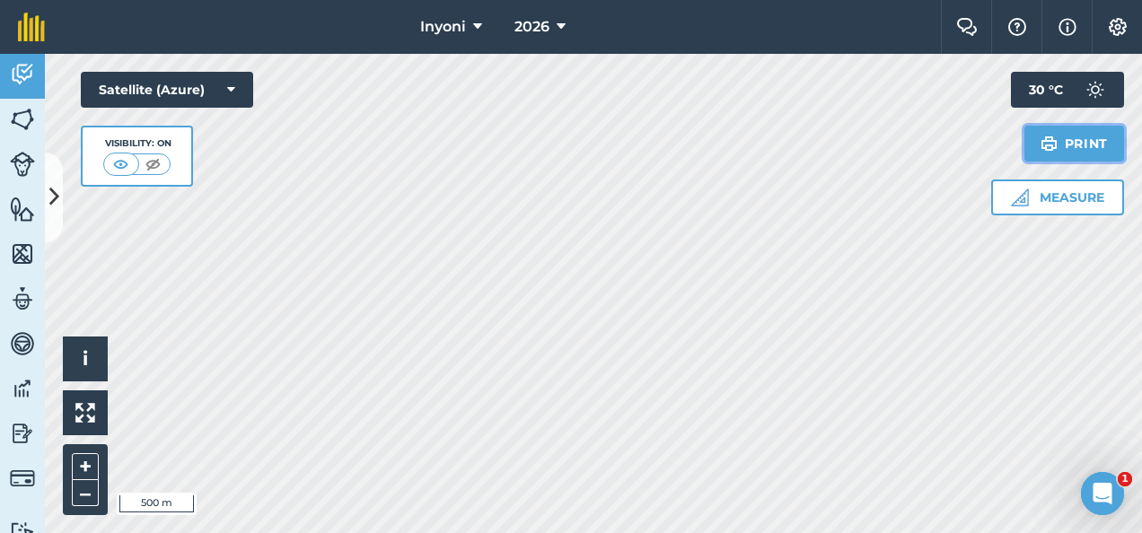
click at [1085, 140] on button "Print" at bounding box center [1075, 144] width 101 height 36
